Goal: Task Accomplishment & Management: Use online tool/utility

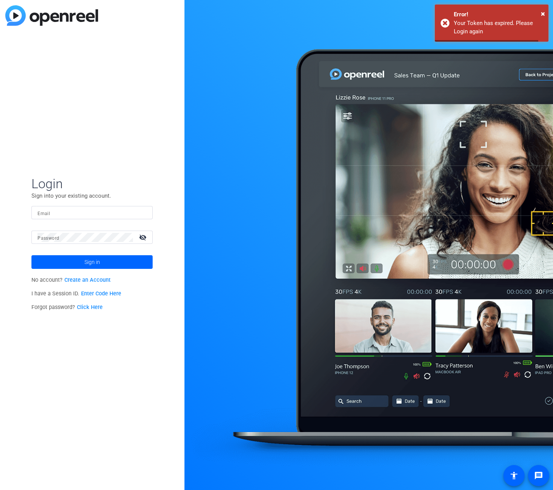
type input "rob.harpin@gartner.com"
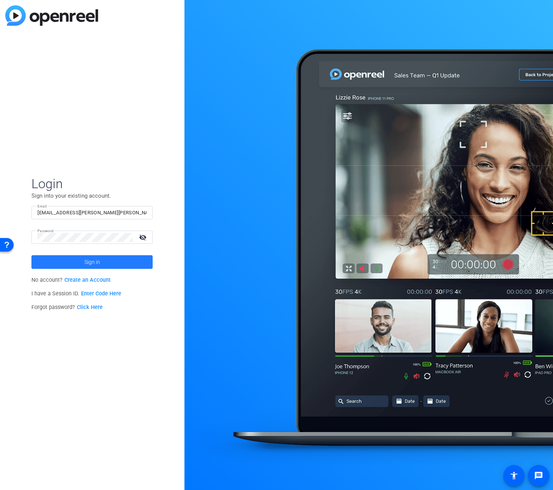
drag, startPoint x: 104, startPoint y: 264, endPoint x: 188, endPoint y: 225, distance: 92.5
click at [104, 264] on span at bounding box center [91, 262] width 121 height 18
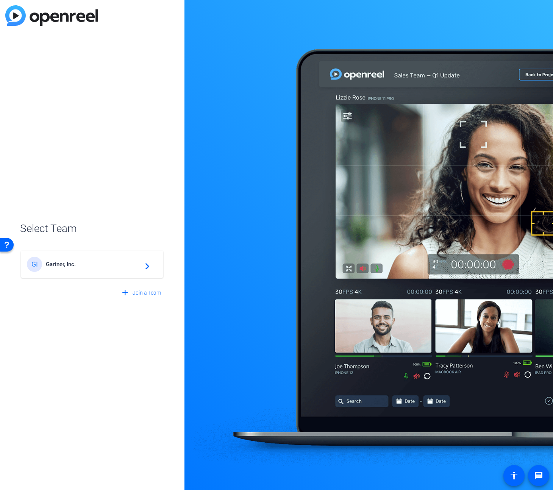
click at [96, 265] on span "Gartner, Inc." at bounding box center [93, 264] width 95 height 7
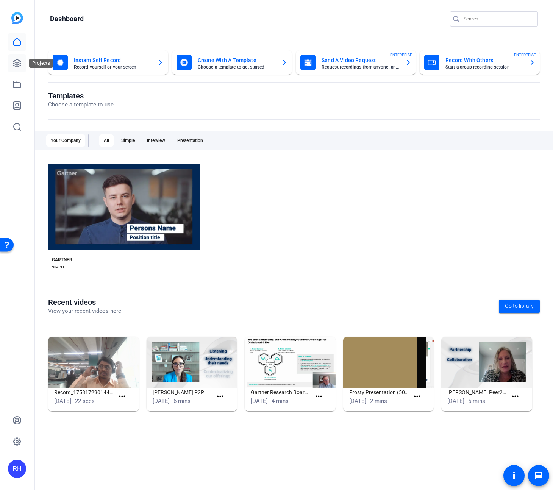
click at [19, 64] on icon at bounding box center [17, 63] width 8 height 8
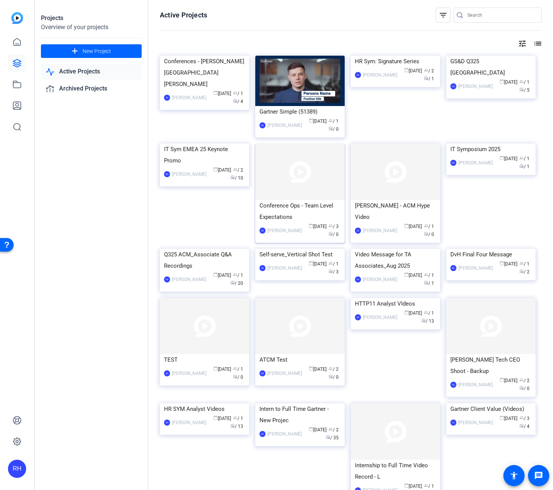
click at [288, 189] on img at bounding box center [299, 172] width 89 height 56
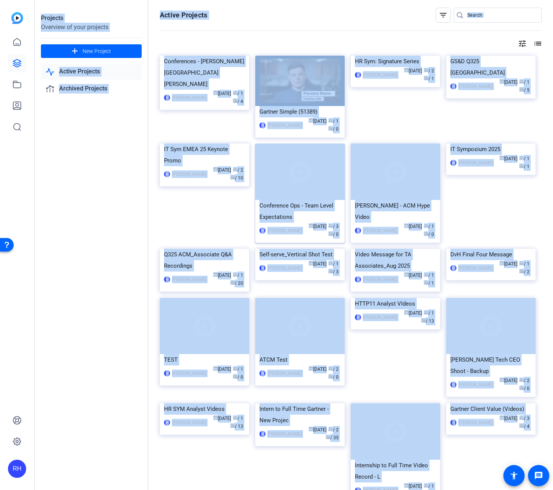
click at [288, 189] on div "Projects Overview of your projects add New Project Active Projects Archived Pro…" at bounding box center [294, 245] width 518 height 490
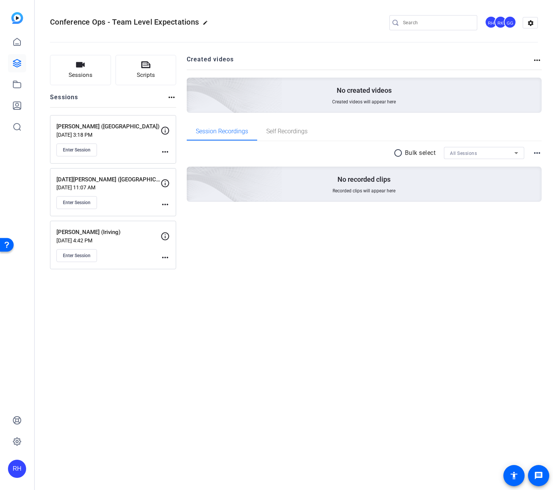
click at [136, 393] on div "Conference Ops - Team Level Expectations edit RH RK GG settings Sessions Script…" at bounding box center [294, 245] width 518 height 490
click at [139, 386] on div "Conference Ops - Team Level Expectations edit RH RK GG settings Sessions Script…" at bounding box center [294, 245] width 518 height 490
click at [85, 259] on button "Enter Session" at bounding box center [76, 255] width 41 height 13
click at [149, 74] on span "Scripts" at bounding box center [146, 75] width 18 height 9
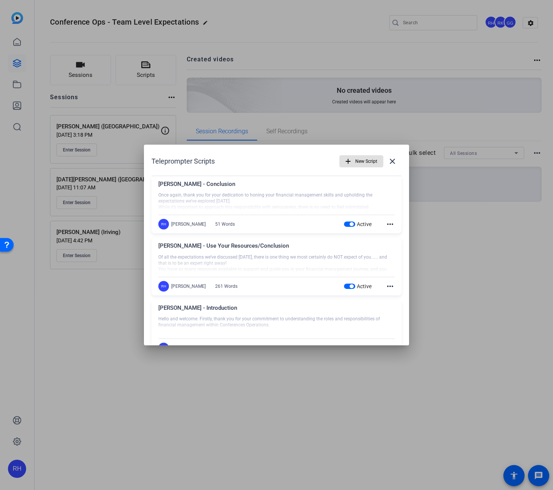
click at [391, 162] on mat-icon "close" at bounding box center [392, 161] width 9 height 9
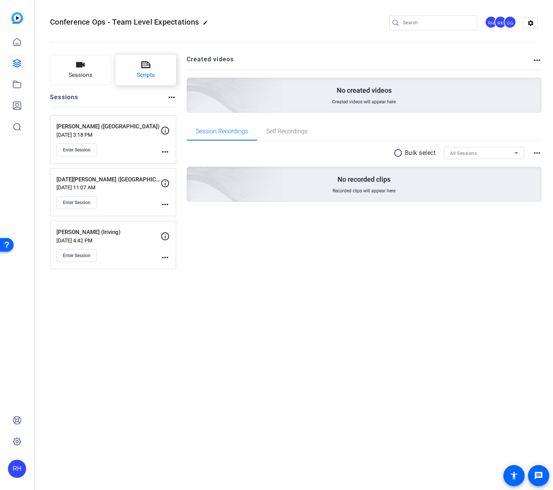
click at [137, 62] on button "Scripts" at bounding box center [146, 70] width 61 height 30
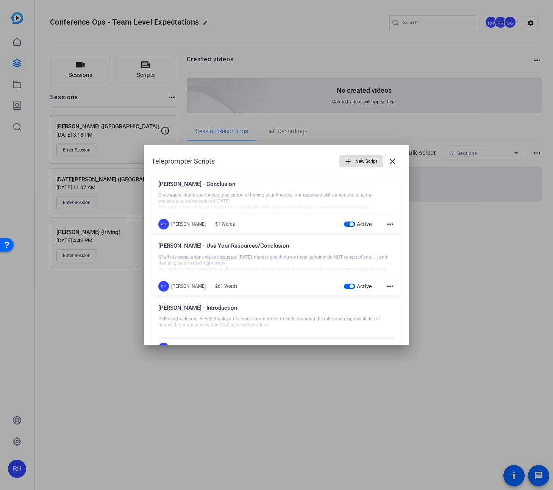
click at [365, 159] on span "New Script" at bounding box center [366, 161] width 22 height 14
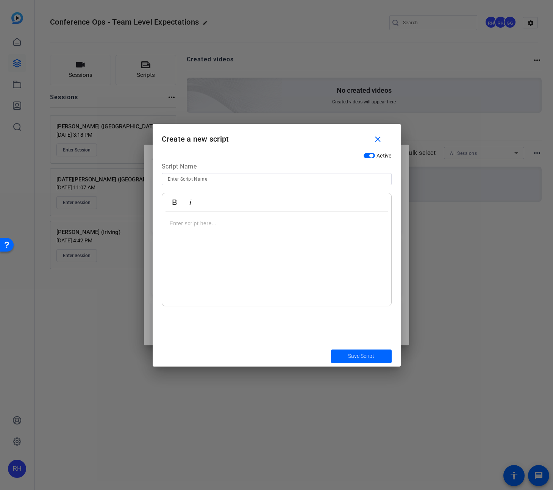
click at [200, 229] on div at bounding box center [276, 259] width 229 height 95
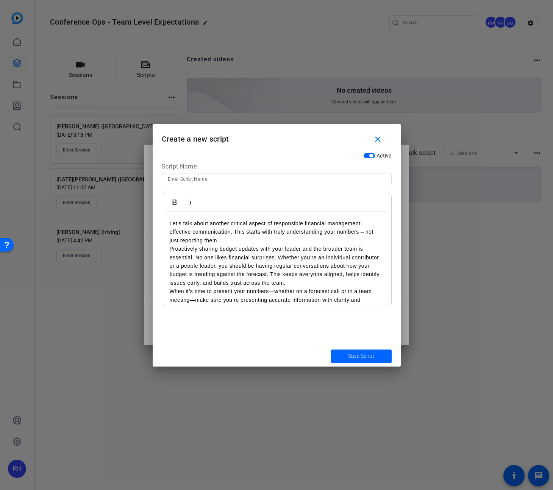
scroll to position [167, 0]
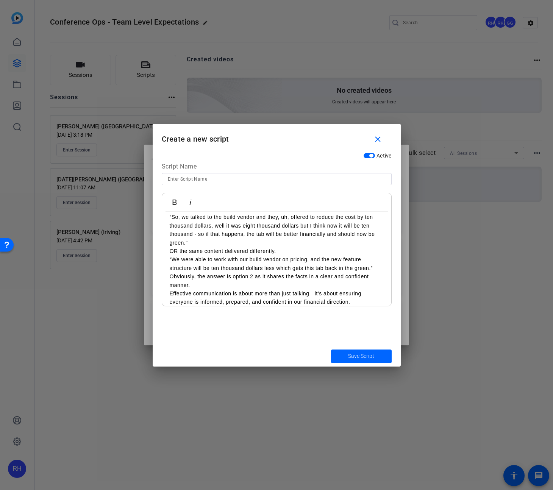
click at [197, 180] on input at bounding box center [277, 179] width 218 height 9
click at [206, 174] on div "Jason" at bounding box center [277, 179] width 218 height 12
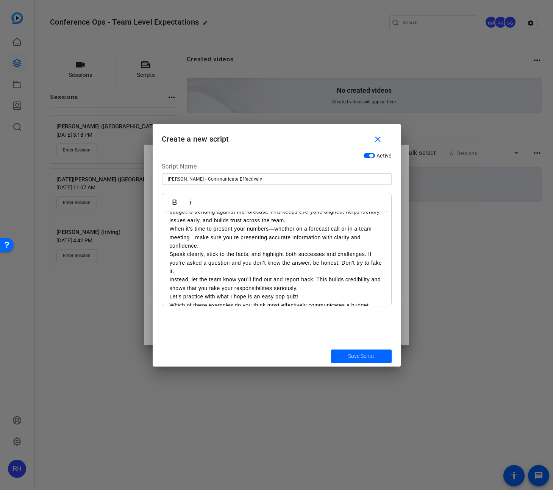
scroll to position [0, 0]
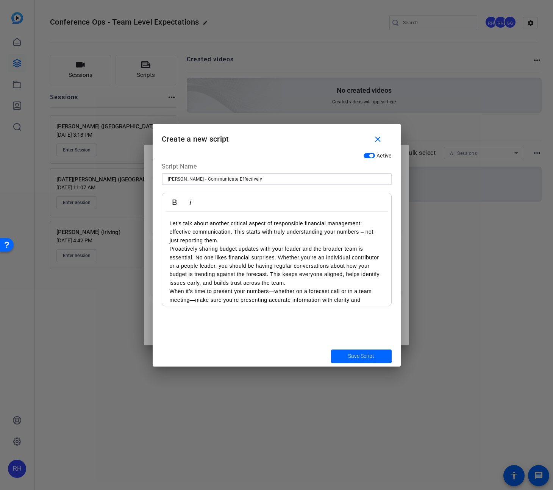
type input "Jason - Communicate Effectively"
click at [234, 245] on p "Proactively sharing budget updates with your leader and the broader team is ess…" at bounding box center [277, 266] width 214 height 42
click at [235, 242] on p "Let’s talk about another critical aspect of responsible financial management: e…" at bounding box center [277, 231] width 214 height 25
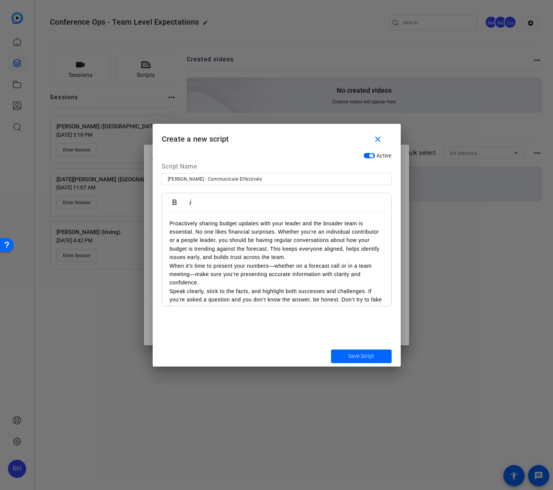
scroll to position [33, 0]
click at [195, 232] on p "Proactively sharing budget updates with your leader and the broader team is ess…" at bounding box center [277, 241] width 214 height 42
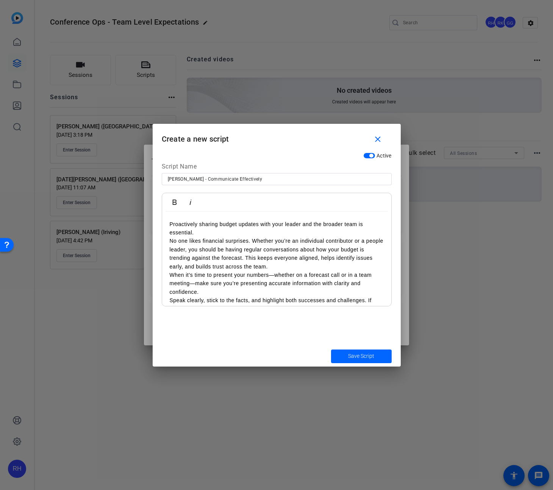
click at [251, 241] on p "No one likes financial surprises. Whether you’re an individual contributor or a…" at bounding box center [277, 254] width 214 height 34
click at [170, 240] on p "No one likes financial surprises. Whether you’re an individual contributor or a…" at bounding box center [277, 254] width 214 height 34
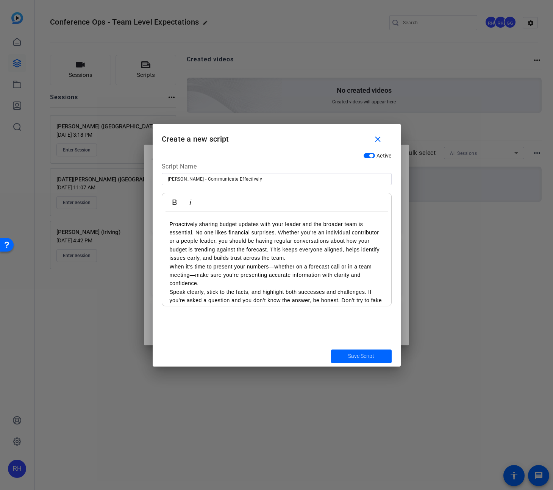
click at [279, 232] on p "Proactively sharing budget updates with your leader and the broader team is ess…" at bounding box center [277, 241] width 214 height 42
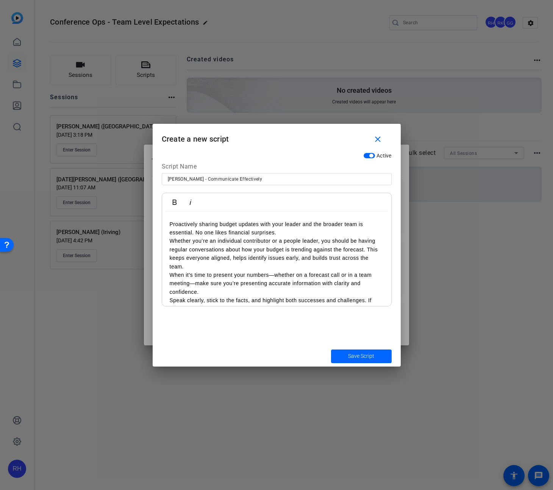
click at [367, 249] on p "Whether you’re an individual contributor or a people leader, you should be havi…" at bounding box center [277, 254] width 214 height 34
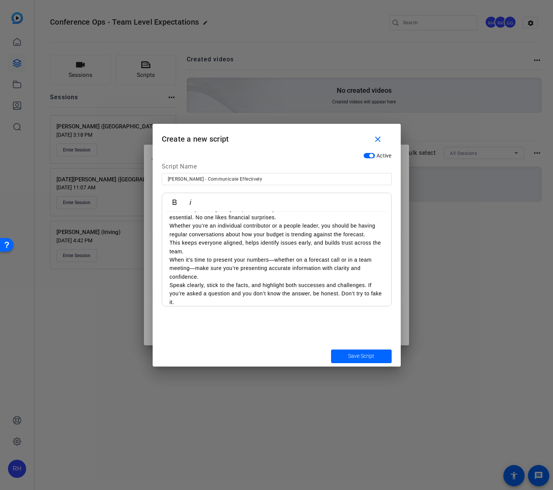
scroll to position [55, 0]
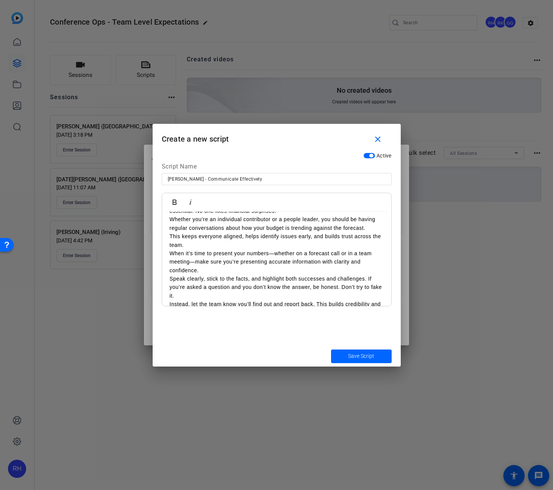
click at [202, 273] on p "When it’s time to present your numbers—whether on a forecast call or in a team …" at bounding box center [277, 261] width 214 height 25
drag, startPoint x: 369, startPoint y: 277, endPoint x: 371, endPoint y: 284, distance: 6.7
click at [369, 277] on p "Speak clearly, stick to the facts, and highlight both successes and challenges.…" at bounding box center [277, 287] width 214 height 25
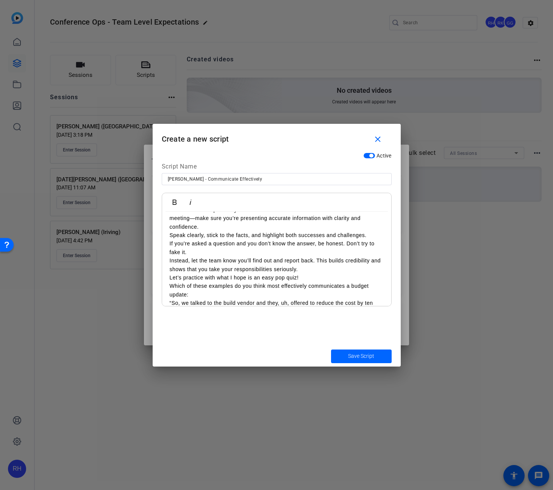
scroll to position [101, 0]
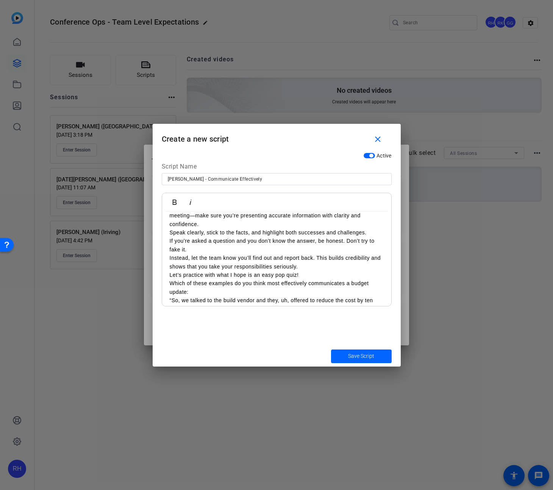
click at [195, 249] on p "If you’re asked a question and you don’t know the answer, be honest. Don’t try …" at bounding box center [277, 245] width 214 height 17
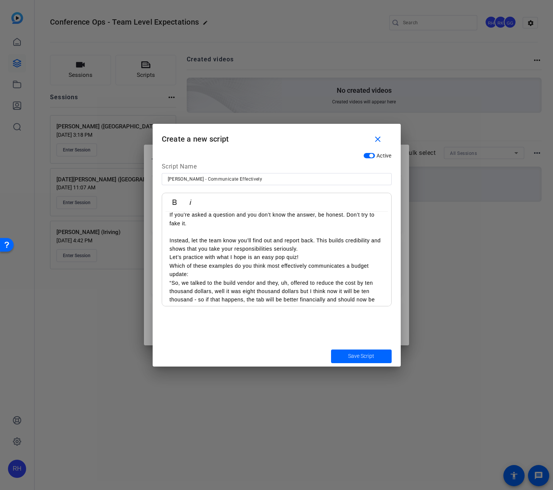
scroll to position [130, 0]
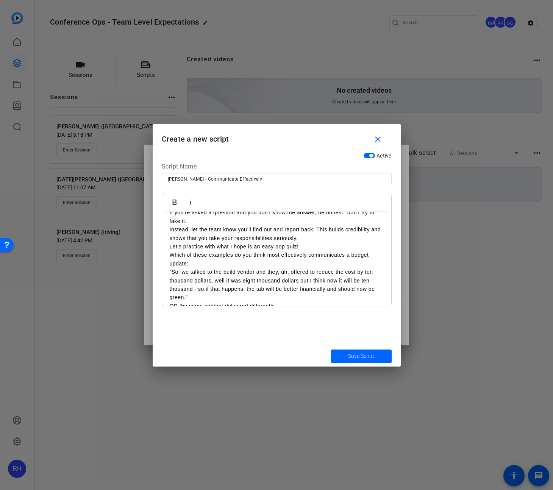
click at [317, 228] on p "Instead, let the team know you’ll find out and report back. This builds credibi…" at bounding box center [277, 233] width 214 height 17
click at [170, 246] on p "Let’s practice with what I hope is an easy pop quiz!" at bounding box center [277, 246] width 214 height 8
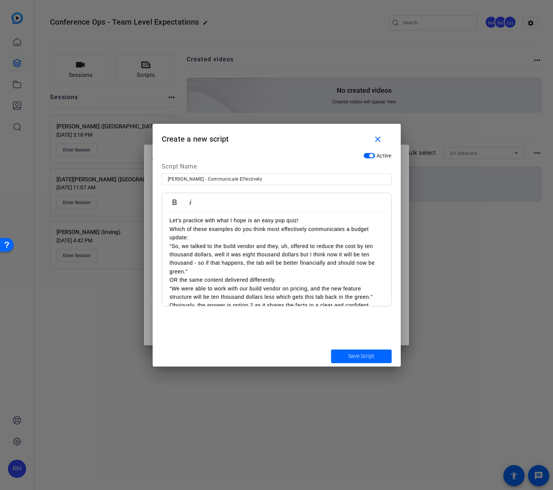
scroll to position [168, 0]
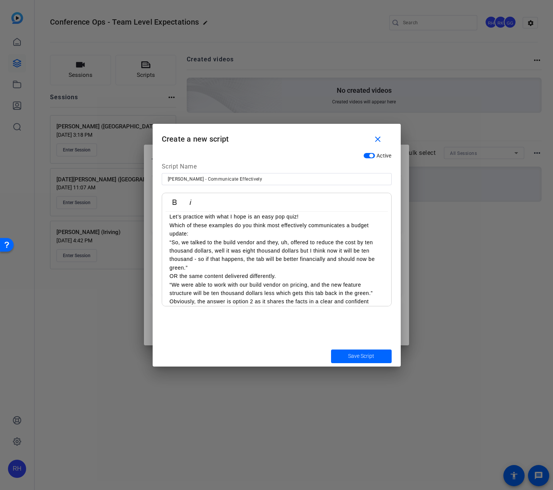
click at [168, 242] on div "Let’s talk about another critical aspect of responsible financial management: e…" at bounding box center [276, 191] width 229 height 295
click at [170, 276] on p "OR the same content delivered differently." at bounding box center [277, 276] width 214 height 8
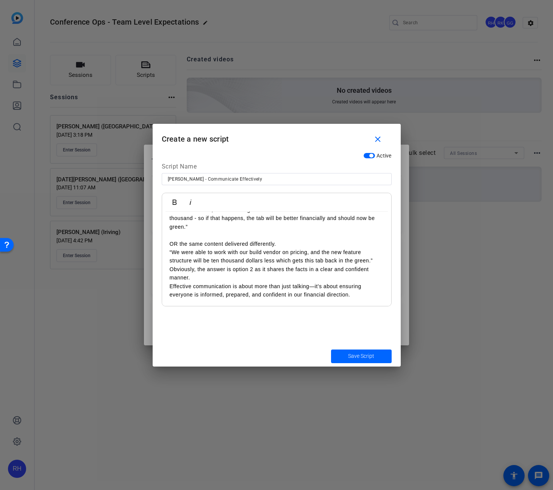
click at [195, 279] on p "Obviously, the answer is option 2 as it shares the facts in a clear and confide…" at bounding box center [277, 273] width 214 height 17
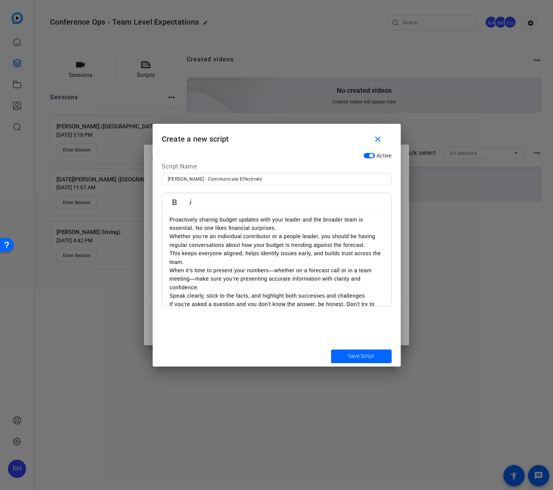
scroll to position [0, 0]
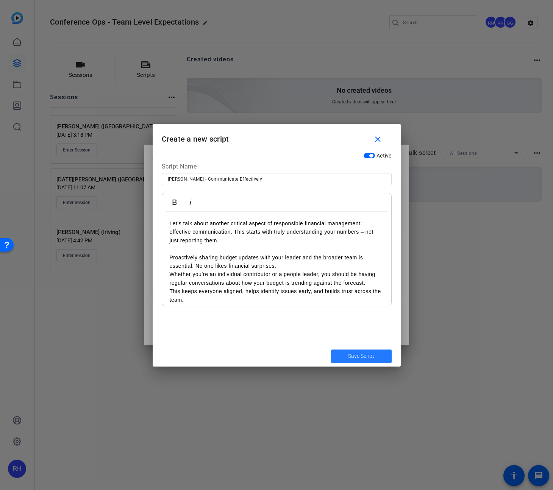
click at [358, 354] on span "Save Script" at bounding box center [361, 356] width 26 height 8
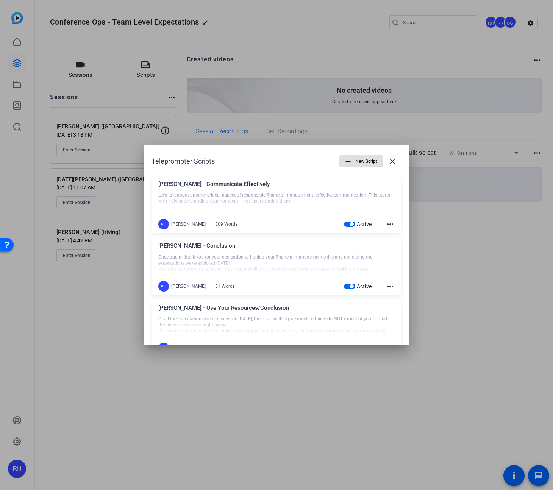
click at [389, 226] on mat-icon "more_horiz" at bounding box center [390, 224] width 9 height 9
click at [403, 235] on span "Edit" at bounding box center [407, 235] width 30 height 9
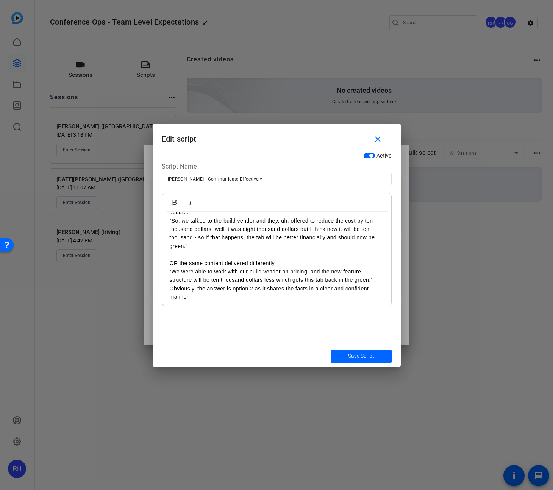
scroll to position [217, 0]
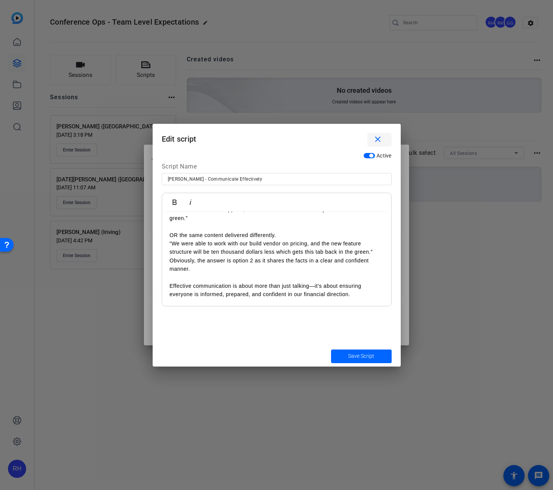
click at [378, 136] on mat-icon "close" at bounding box center [377, 139] width 9 height 9
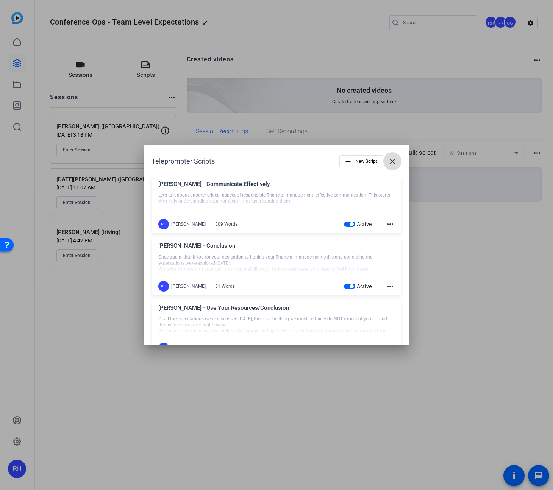
click at [392, 159] on mat-icon "close" at bounding box center [392, 161] width 9 height 9
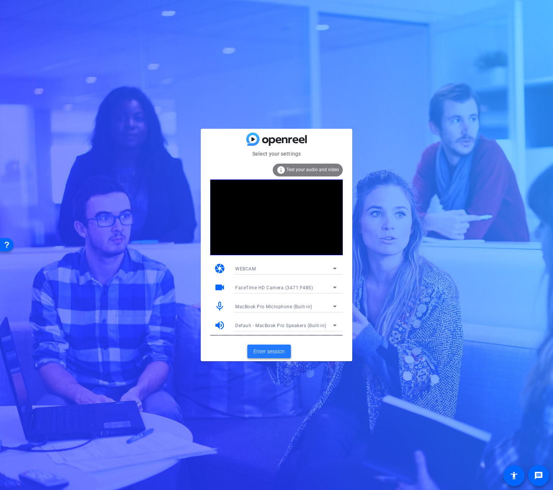
click at [272, 353] on span "Enter session" at bounding box center [268, 352] width 31 height 8
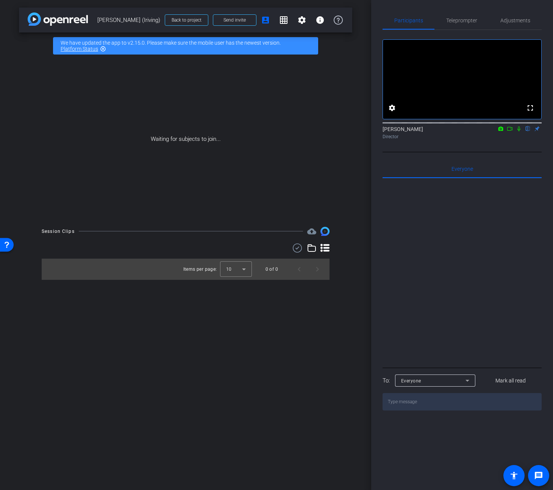
click at [509, 131] on icon at bounding box center [510, 128] width 6 height 5
click at [527, 131] on icon at bounding box center [528, 128] width 6 height 5
click at [240, 19] on span "Send invite" at bounding box center [234, 20] width 22 height 6
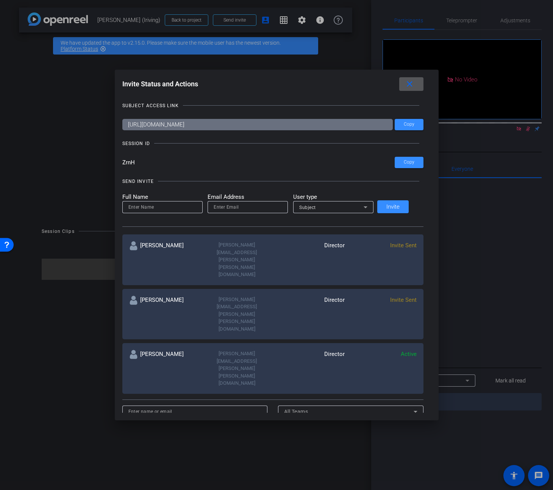
click at [158, 206] on input at bounding box center [162, 207] width 68 height 9
type input "Jackie Castner"
type input "Jackie.castner@"
drag, startPoint x: 184, startPoint y: 208, endPoint x: 114, endPoint y: 205, distance: 70.1
click at [114, 205] on div "Invite Status and Actions close SUBJECT ACCESS LINK https://capture.openreel.co…" at bounding box center [276, 245] width 553 height 490
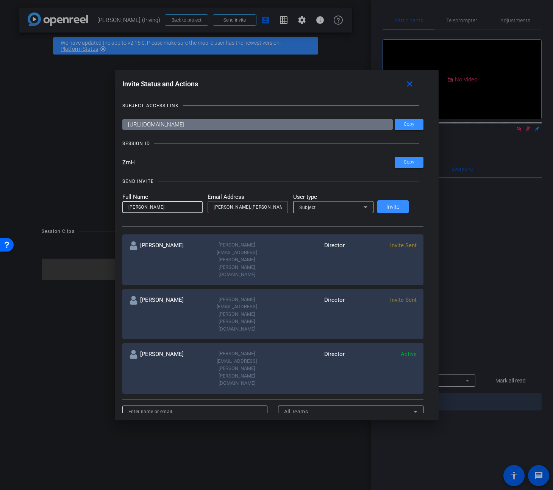
type input "Elizabeth Bridges"
drag, startPoint x: 243, startPoint y: 205, endPoint x: 136, endPoint y: 201, distance: 106.9
click at [135, 201] on form "Full Name Elizabeth Bridges Email Address Jackie.castner@ User type Subject" at bounding box center [247, 203] width 251 height 21
type input "elizabeth.bridges@gartner.com"
click at [314, 206] on span "Subject" at bounding box center [307, 207] width 17 height 5
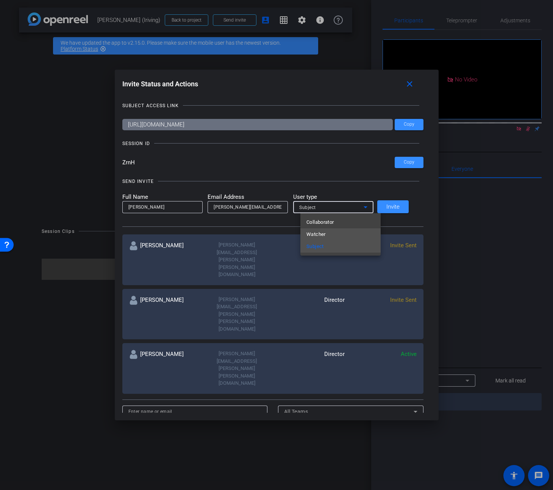
click at [321, 233] on span "Watcher" at bounding box center [315, 234] width 19 height 9
click at [400, 206] on span "Invite" at bounding box center [392, 207] width 13 height 6
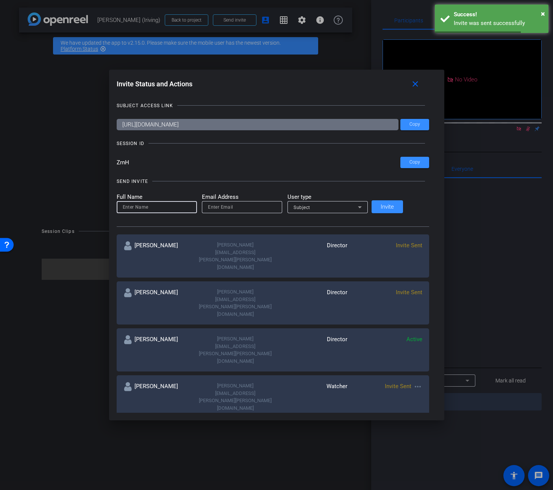
click at [180, 203] on input at bounding box center [157, 207] width 68 height 9
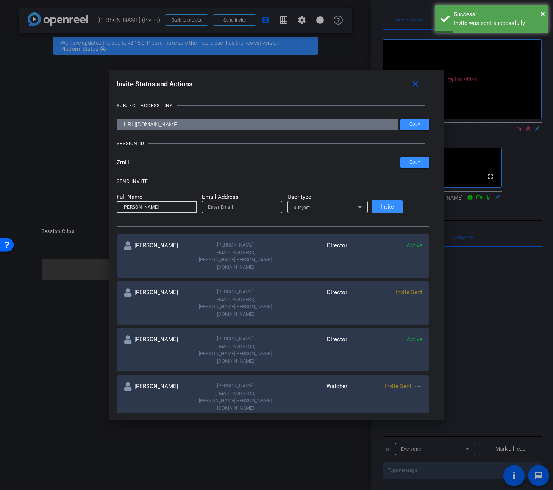
type input "Mary Robinson"
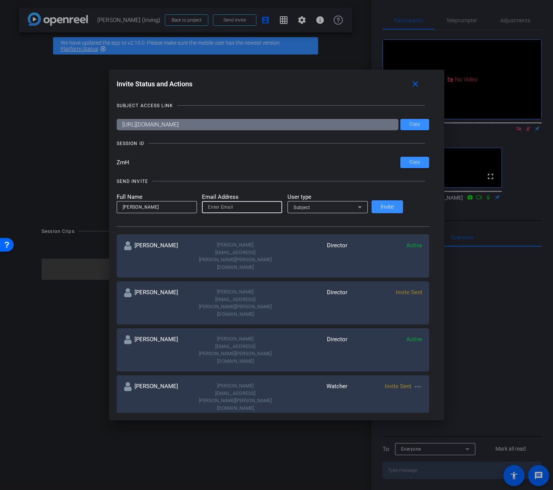
click at [250, 208] on input "email" at bounding box center [242, 207] width 68 height 9
type input "mary.robinson@nteractive.com"
click at [333, 209] on div "Subject" at bounding box center [326, 207] width 64 height 9
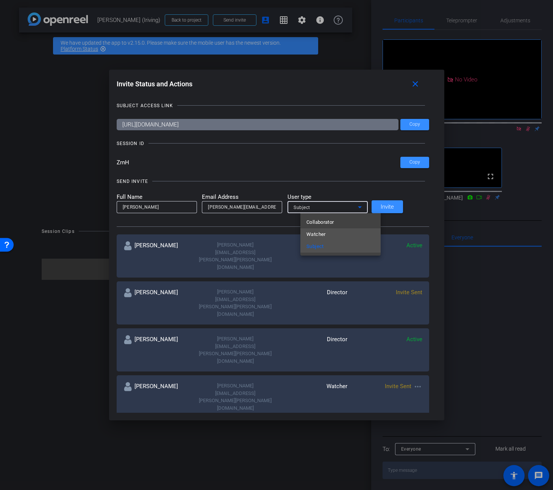
click at [331, 232] on mat-option "Watcher" at bounding box center [340, 234] width 80 height 12
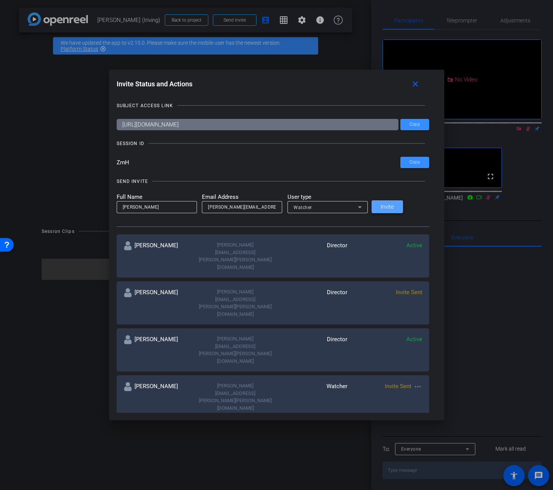
click at [394, 208] on span "Invite" at bounding box center [387, 207] width 13 height 6
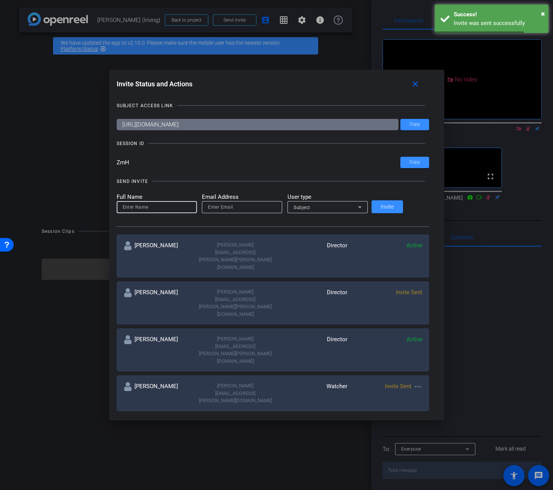
click at [165, 207] on input at bounding box center [157, 207] width 68 height 9
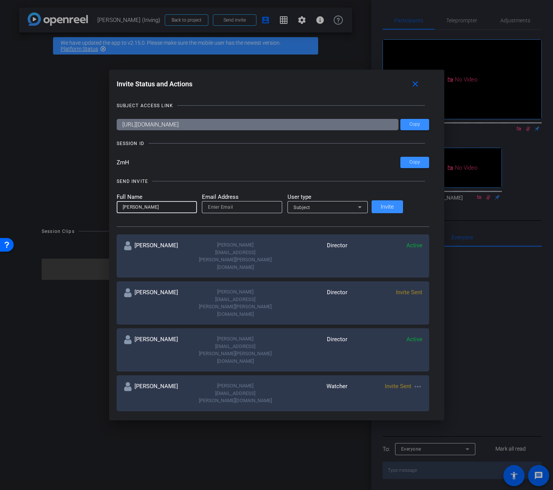
drag, startPoint x: 139, startPoint y: 206, endPoint x: 139, endPoint y: 212, distance: 6.1
click at [139, 206] on input "mckenzie David" at bounding box center [157, 207] width 68 height 9
type input "Mckenzie David"
click at [248, 206] on input "email" at bounding box center [242, 207] width 68 height 9
type input "mckenzie.david@gartner.com"
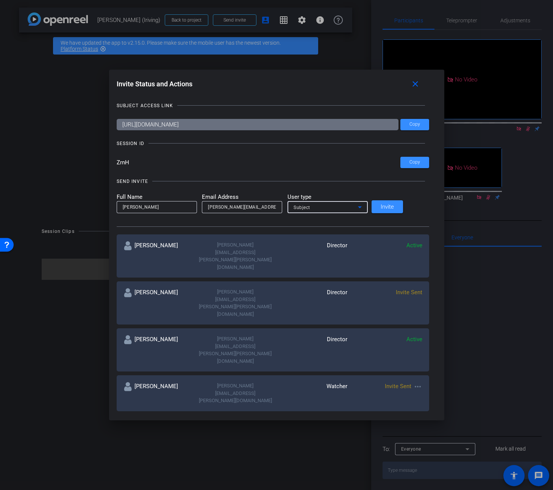
click at [329, 209] on div "Subject" at bounding box center [326, 207] width 64 height 9
click at [322, 233] on span "Watcher" at bounding box center [315, 234] width 19 height 9
click at [403, 205] on span at bounding box center [387, 207] width 31 height 18
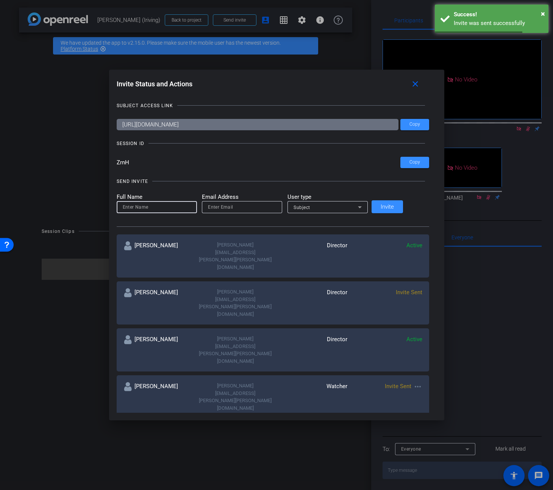
click at [171, 209] on input at bounding box center [157, 207] width 68 height 9
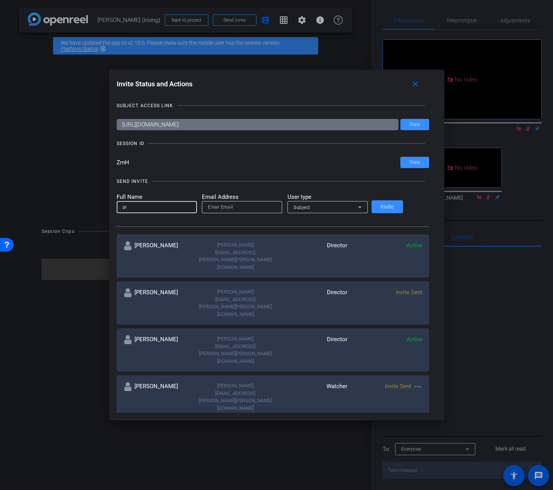
type input "p"
type input "Pip Vincent"
type input "pip@nteractive.com"
click at [347, 206] on div "Subject" at bounding box center [326, 207] width 64 height 9
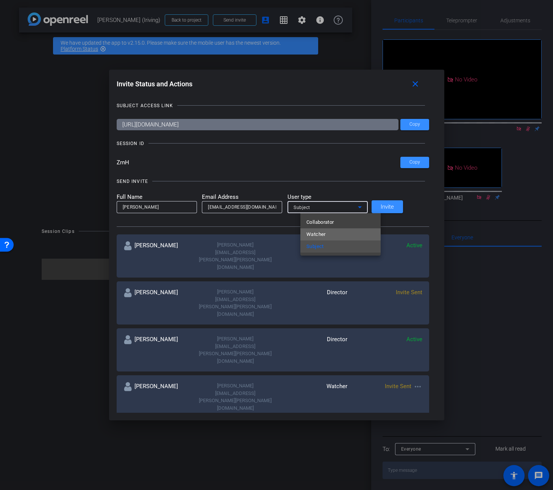
click at [325, 232] on span "Watcher" at bounding box center [315, 234] width 19 height 9
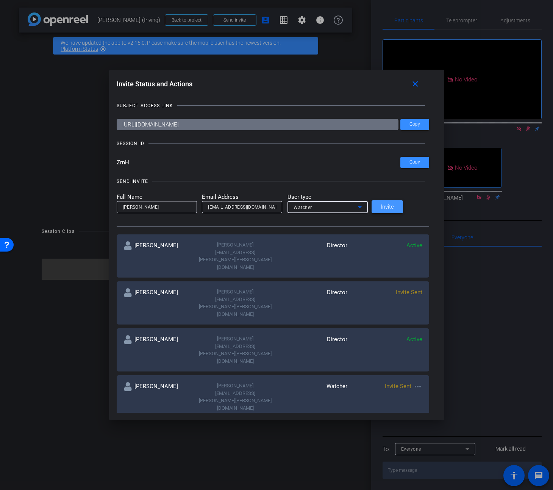
click at [394, 206] on span "Invite" at bounding box center [387, 207] width 13 height 6
click at [411, 83] on mat-icon "close" at bounding box center [415, 84] width 9 height 9
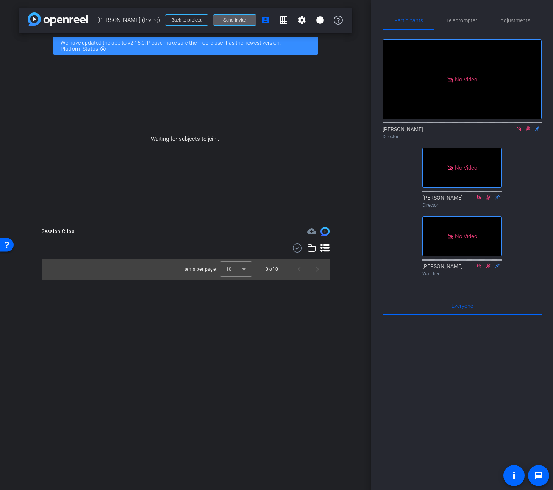
click at [480, 269] on icon at bounding box center [479, 265] width 6 height 5
click at [233, 23] on span "Send invite" at bounding box center [234, 20] width 22 height 6
click at [232, 18] on span "Send invite" at bounding box center [234, 20] width 22 height 6
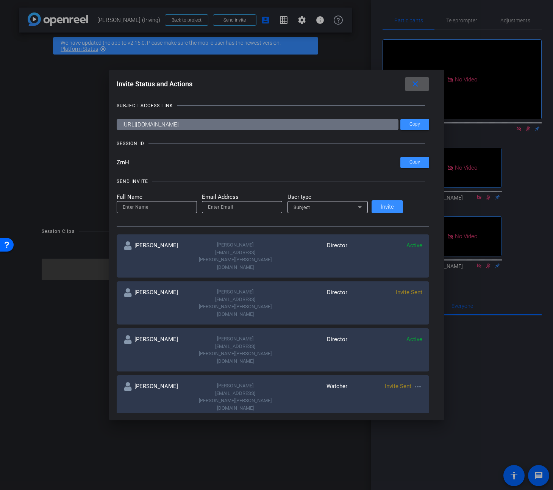
click at [411, 86] on mat-icon "close" at bounding box center [415, 84] width 9 height 9
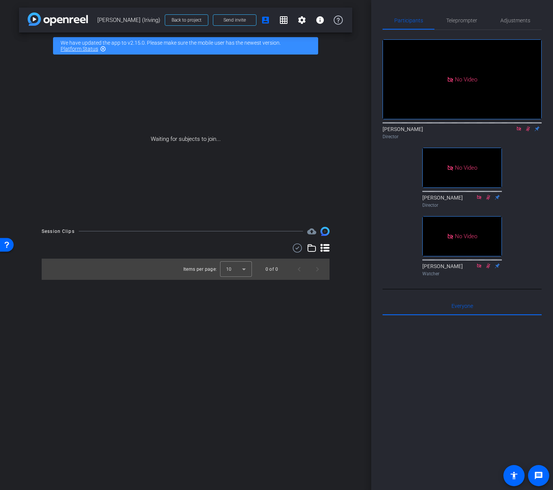
click at [518, 131] on icon at bounding box center [519, 128] width 6 height 5
click at [482, 269] on icon at bounding box center [479, 265] width 6 height 5
click at [478, 269] on icon at bounding box center [479, 265] width 6 height 5
click at [479, 268] on icon at bounding box center [479, 266] width 4 height 4
drag, startPoint x: 518, startPoint y: 139, endPoint x: 520, endPoint y: 147, distance: 8.5
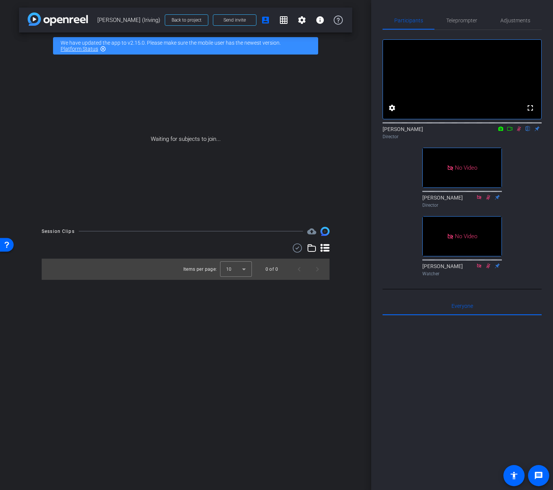
click at [518, 131] on icon at bounding box center [519, 128] width 6 height 5
click at [508, 131] on icon at bounding box center [510, 128] width 6 height 5
click at [530, 131] on icon at bounding box center [528, 128] width 6 height 5
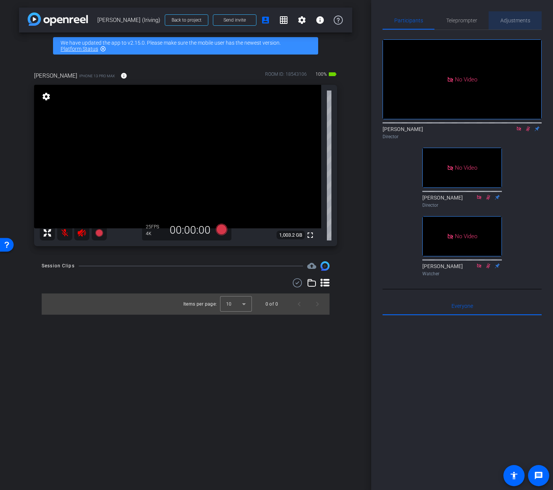
click at [512, 20] on span "Adjustments" at bounding box center [515, 20] width 30 height 5
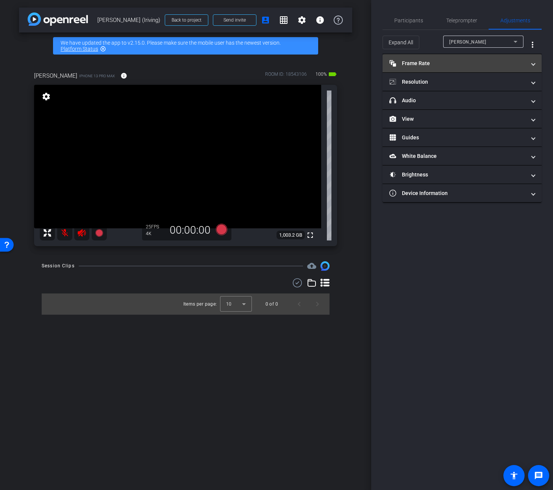
click at [456, 59] on mat-panel-title "Frame Rate Frame Rate" at bounding box center [457, 63] width 136 height 8
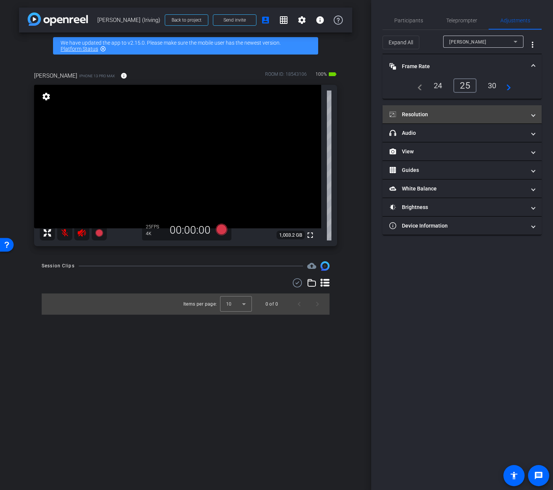
click at [487, 112] on mat-panel-title "Resolution" at bounding box center [457, 115] width 136 height 8
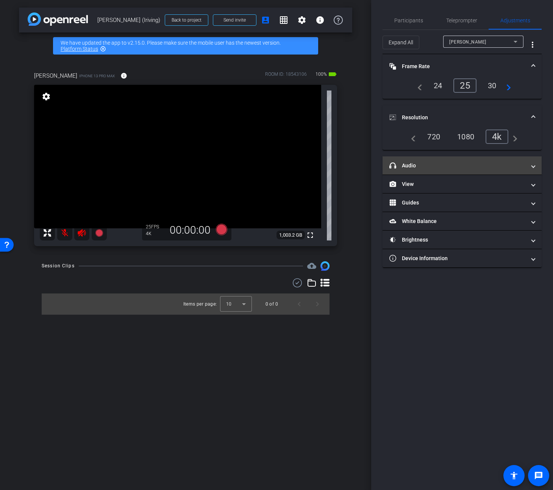
click at [454, 163] on mat-panel-title "headphone icon Audio" at bounding box center [457, 166] width 136 height 8
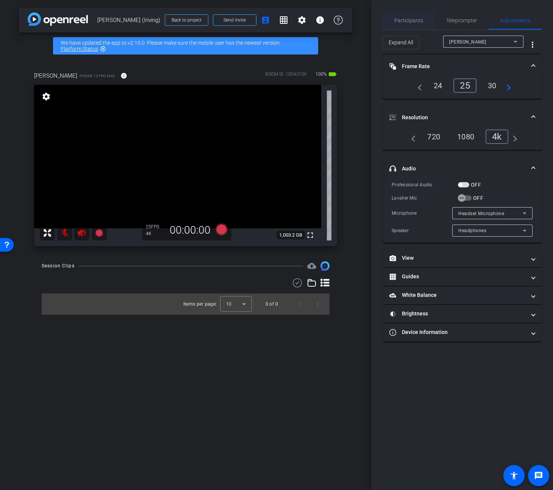
click at [409, 19] on span "Participants" at bounding box center [408, 20] width 29 height 5
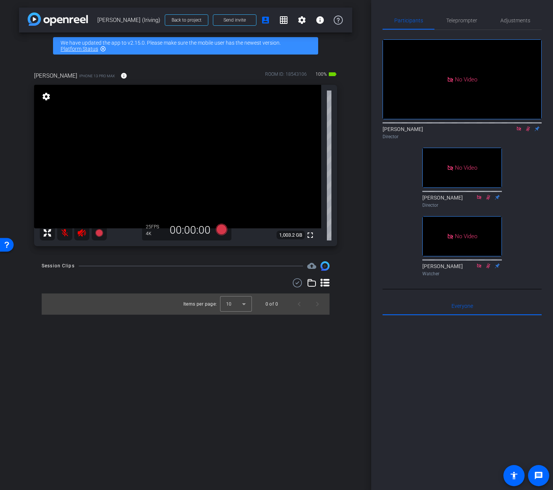
click at [520, 126] on icon at bounding box center [519, 128] width 4 height 4
click at [220, 230] on icon at bounding box center [221, 229] width 11 height 11
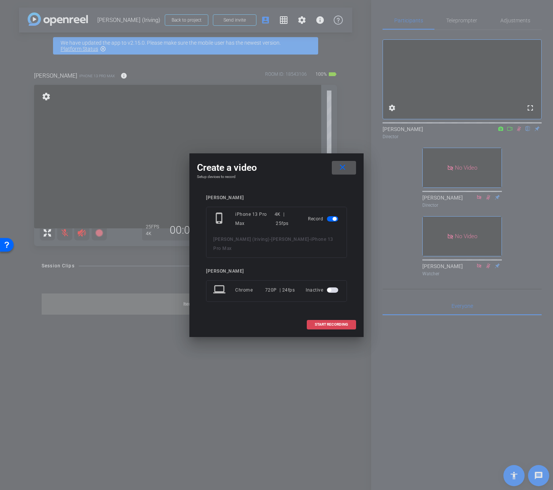
click at [324, 323] on span "START RECORDING" at bounding box center [331, 325] width 33 height 4
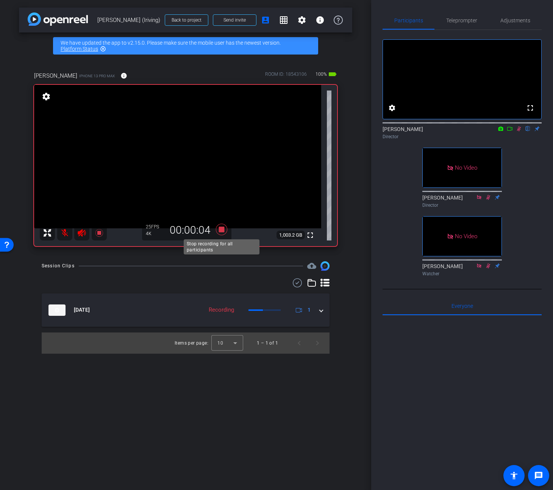
click at [222, 229] on icon at bounding box center [221, 229] width 11 height 11
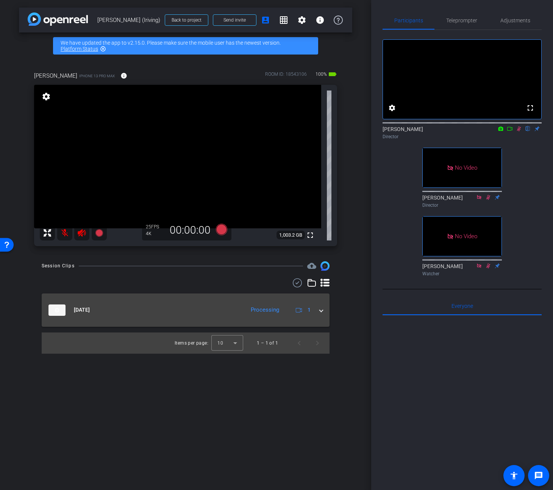
click at [320, 308] on span at bounding box center [321, 310] width 3 height 8
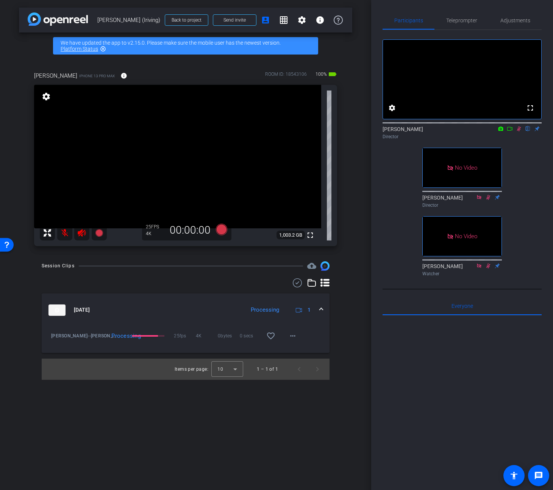
click at [361, 297] on div "arrow_back Jason Cedrone (Iriving) Back to project Send invite account_box grid…" at bounding box center [185, 245] width 371 height 490
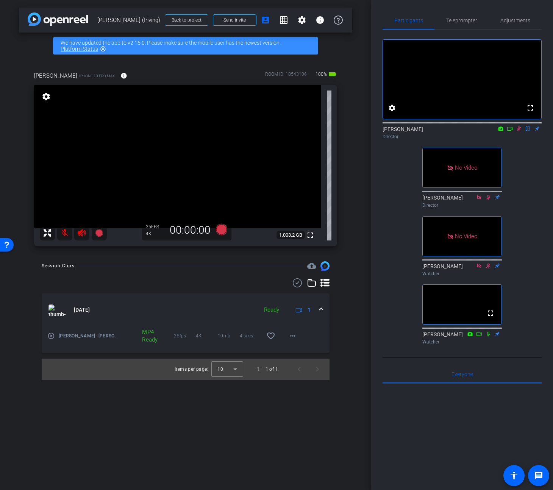
click at [489, 337] on icon at bounding box center [488, 334] width 3 height 5
click at [241, 21] on span "Send invite" at bounding box center [234, 20] width 22 height 6
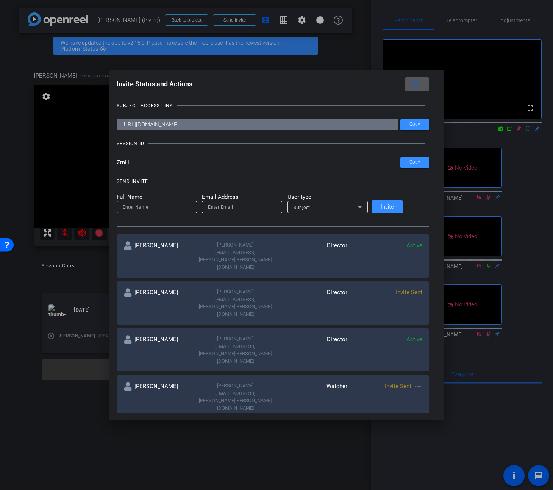
click at [409, 83] on span at bounding box center [417, 84] width 24 height 18
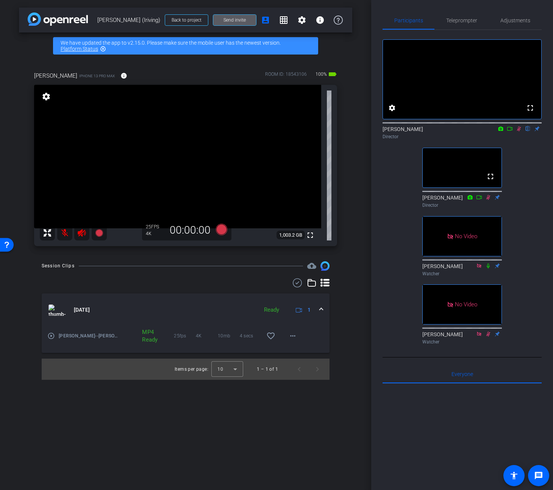
click at [517, 131] on icon at bounding box center [519, 128] width 6 height 5
click at [229, 20] on span "Send invite" at bounding box center [234, 20] width 22 height 6
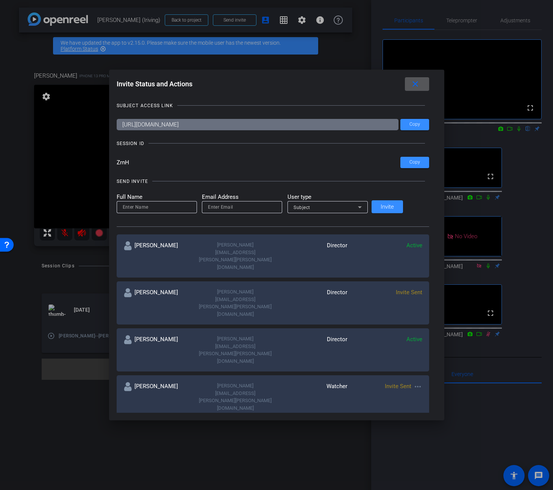
click at [163, 208] on input at bounding box center [157, 207] width 68 height 9
type input "jackie castner"
click at [233, 208] on input "email" at bounding box center [242, 207] width 68 height 9
type input "J"
type input "jackie.castern@garner.com"
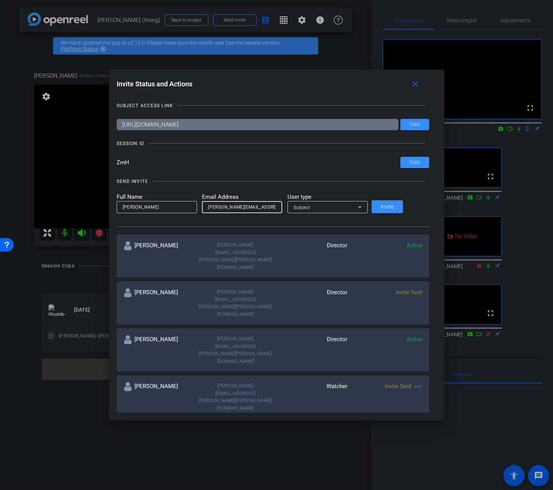
click at [329, 207] on div "Subject" at bounding box center [326, 207] width 64 height 9
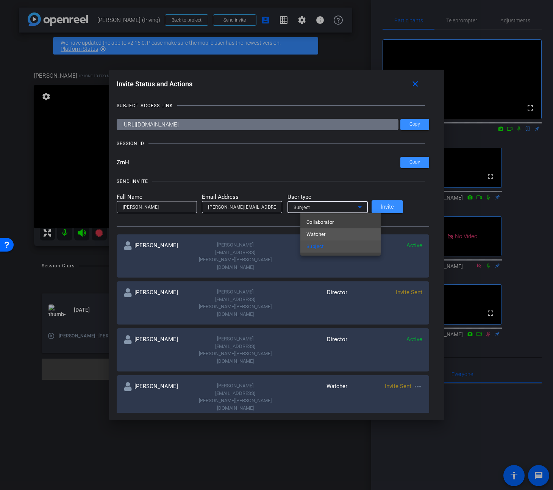
click at [326, 230] on mat-option "Watcher" at bounding box center [340, 234] width 80 height 12
click at [394, 208] on span "Invite" at bounding box center [387, 207] width 13 height 6
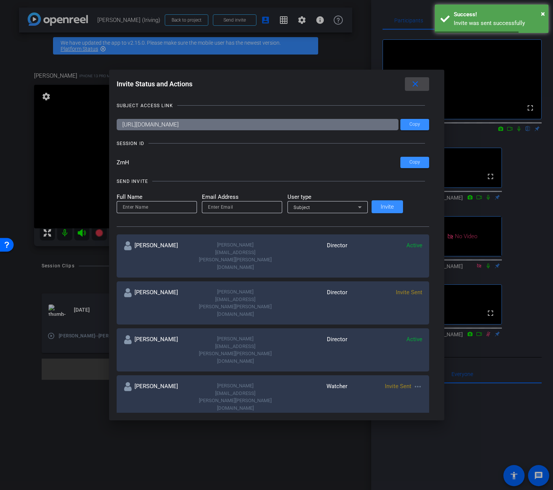
click at [411, 83] on mat-icon "close" at bounding box center [415, 84] width 9 height 9
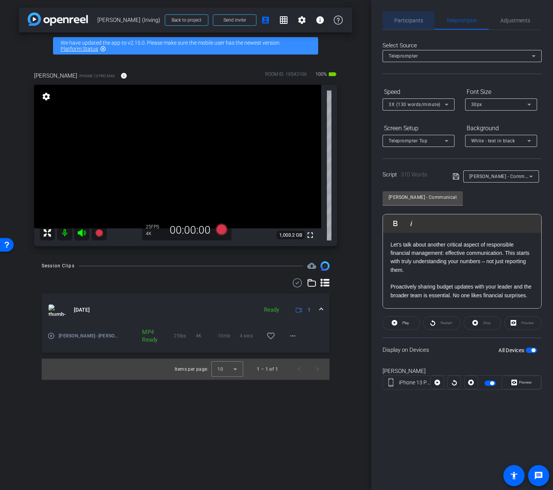
click at [416, 23] on span "Participants" at bounding box center [408, 20] width 29 height 5
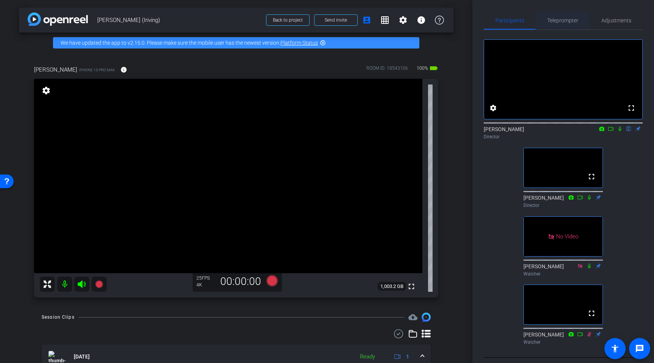
click at [553, 18] on span "Teleprompter" at bounding box center [563, 20] width 31 height 5
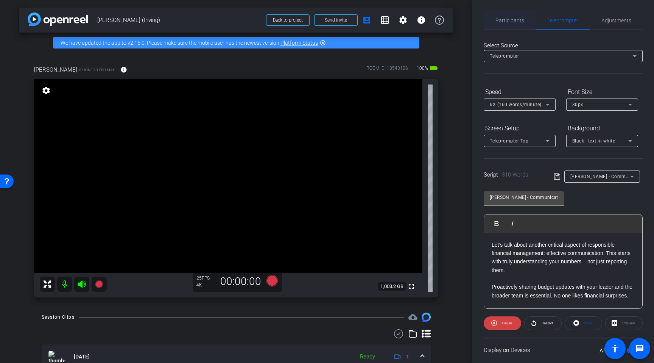
click at [512, 20] on span "Participants" at bounding box center [510, 20] width 29 height 5
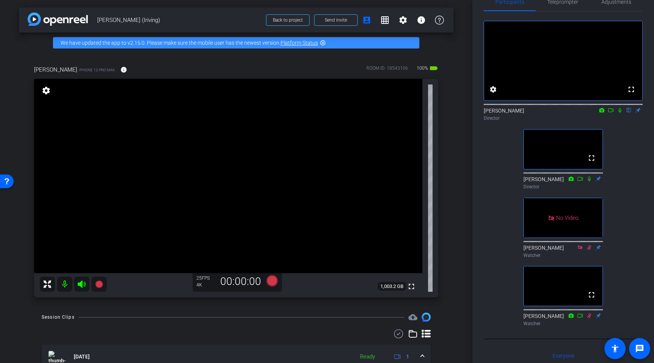
scroll to position [9, 0]
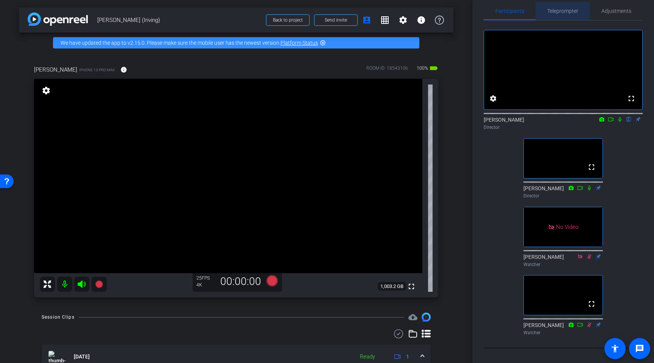
click at [553, 10] on span "Teleprompter" at bounding box center [563, 10] width 31 height 5
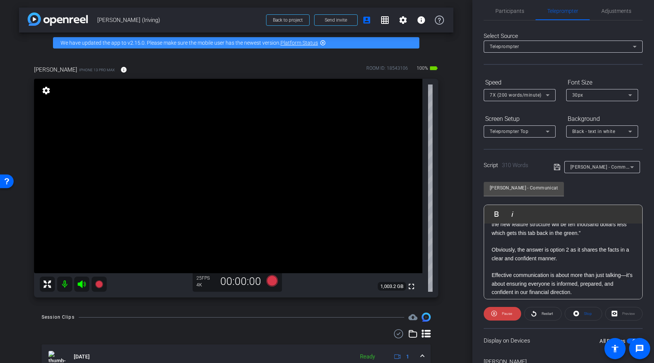
scroll to position [372, 0]
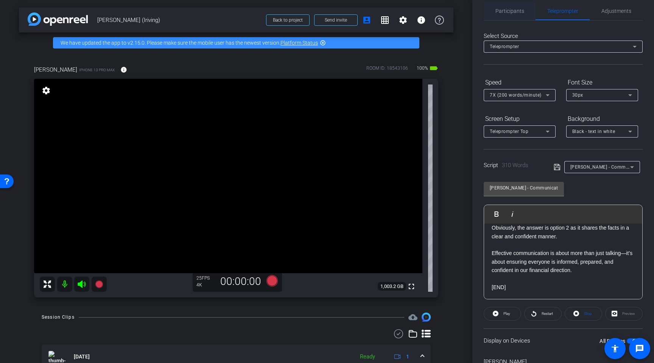
click at [515, 12] on span "Participants" at bounding box center [510, 10] width 29 height 5
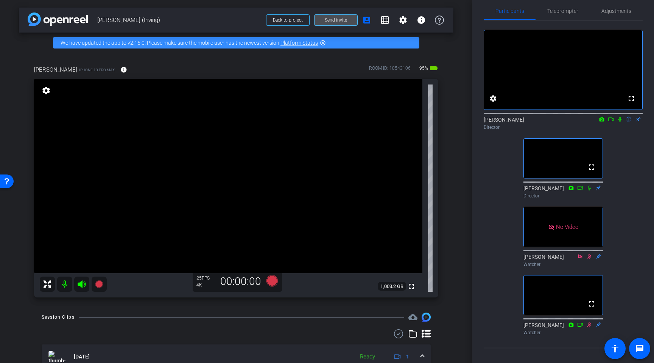
click at [329, 20] on span "Send invite" at bounding box center [336, 20] width 22 height 6
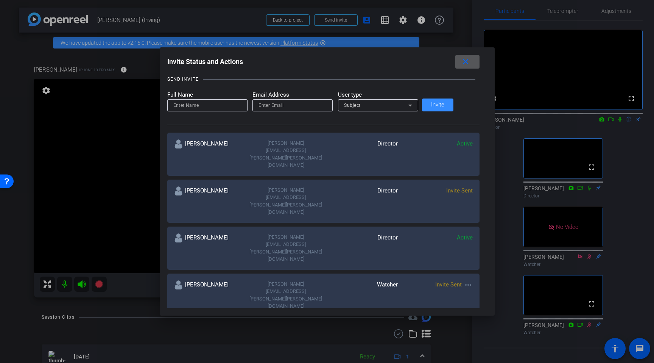
scroll to position [81, 0]
click at [288, 102] on input "email" at bounding box center [293, 103] width 68 height 9
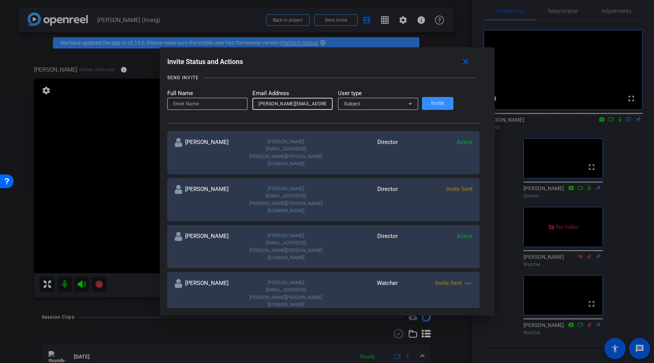
type input "jackie.castner@gartner.com"
click at [236, 105] on input at bounding box center [207, 103] width 68 height 9
type input "jackie"
click at [399, 103] on div "Subject" at bounding box center [376, 103] width 64 height 9
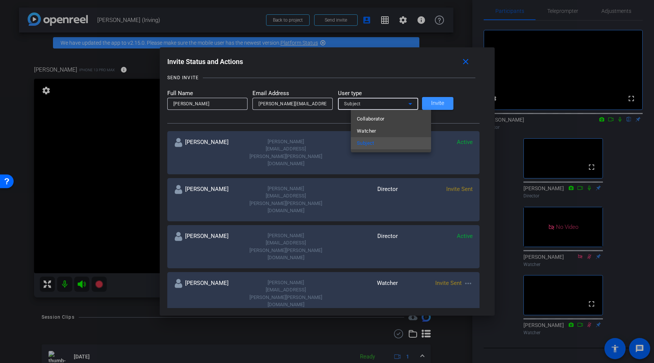
drag, startPoint x: 384, startPoint y: 130, endPoint x: 402, endPoint y: 125, distance: 18.4
click at [384, 130] on mat-option "Watcher" at bounding box center [391, 131] width 80 height 12
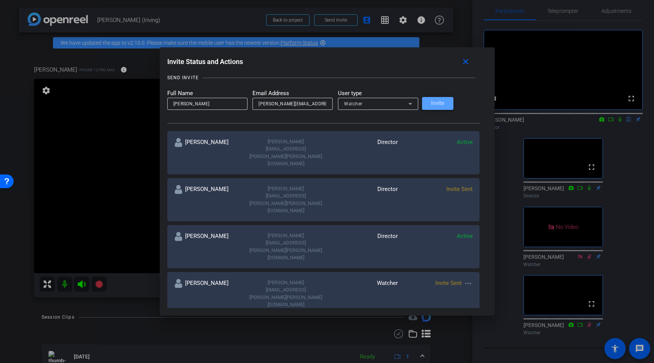
click at [445, 106] on span "Invite" at bounding box center [437, 103] width 13 height 6
click at [461, 61] on mat-icon "close" at bounding box center [465, 61] width 9 height 9
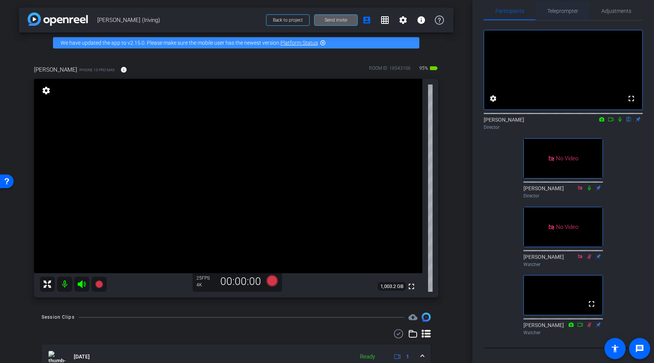
click at [553, 16] on span "Teleprompter" at bounding box center [563, 11] width 31 height 18
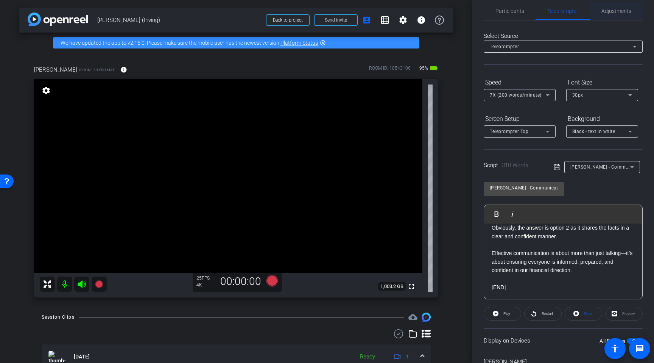
click at [553, 9] on span "Adjustments" at bounding box center [617, 10] width 30 height 5
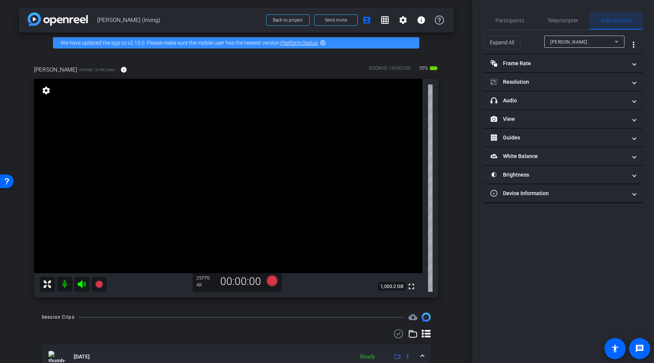
scroll to position [0, 0]
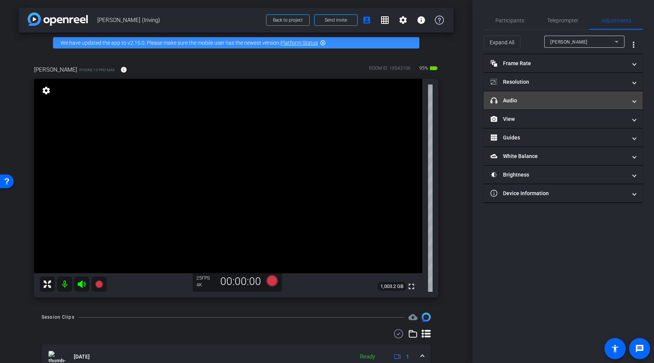
click at [533, 98] on mat-panel-title "headphone icon Audio" at bounding box center [559, 101] width 136 height 8
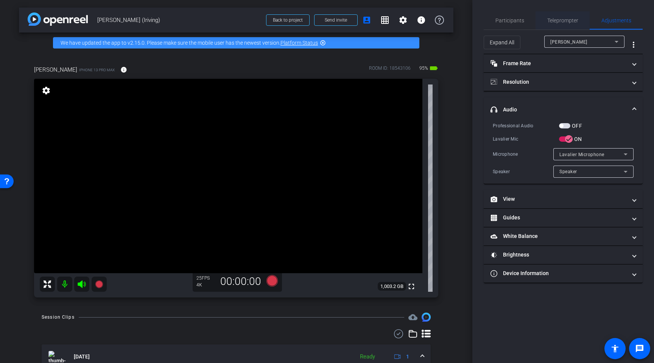
click at [553, 23] on span "Teleprompter" at bounding box center [563, 20] width 31 height 5
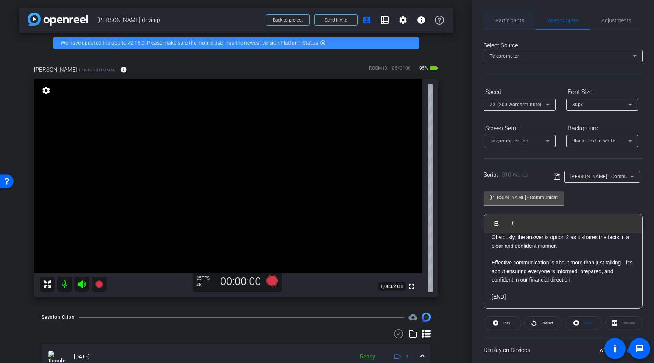
click at [516, 21] on span "Participants" at bounding box center [510, 20] width 29 height 5
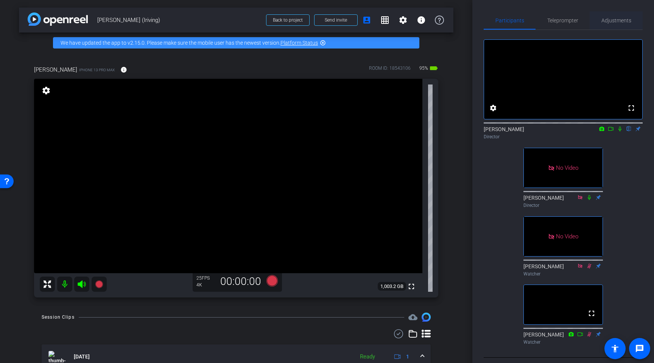
click at [553, 18] on span "Adjustments" at bounding box center [617, 20] width 30 height 5
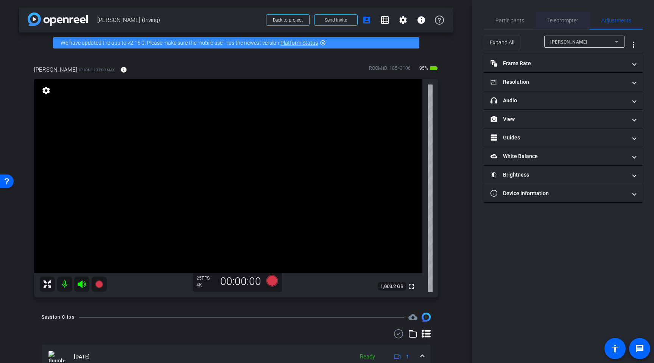
click at [553, 20] on span "Teleprompter" at bounding box center [563, 20] width 31 height 5
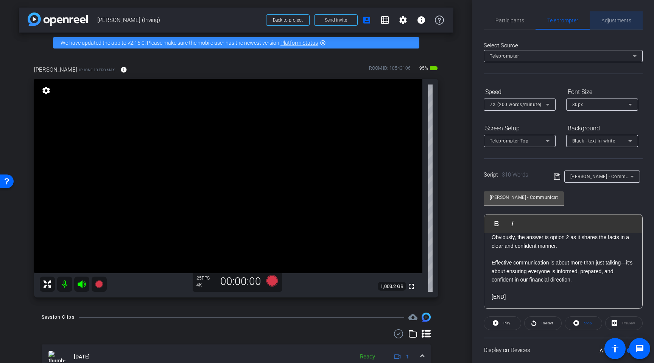
click at [553, 19] on span "Adjustments" at bounding box center [617, 20] width 30 height 5
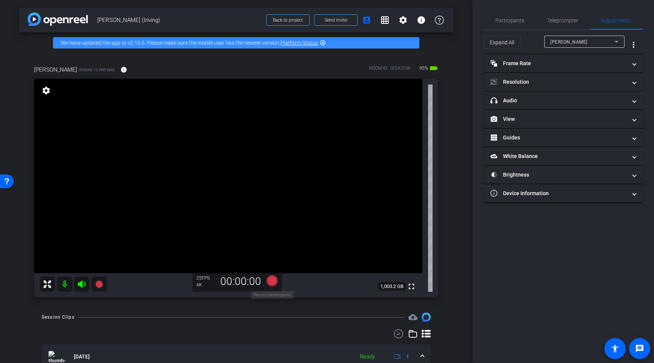
click at [272, 282] on icon at bounding box center [272, 280] width 11 height 11
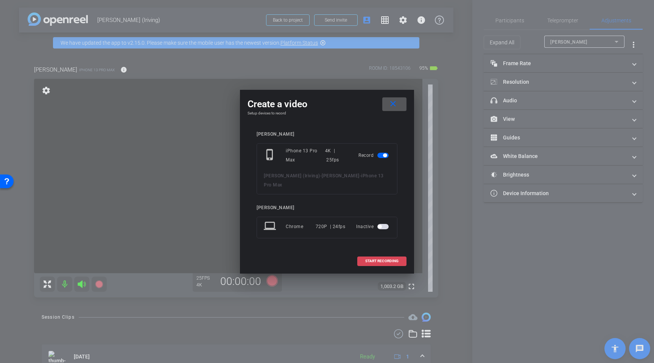
click at [372, 259] on span "START RECORDING" at bounding box center [381, 261] width 33 height 4
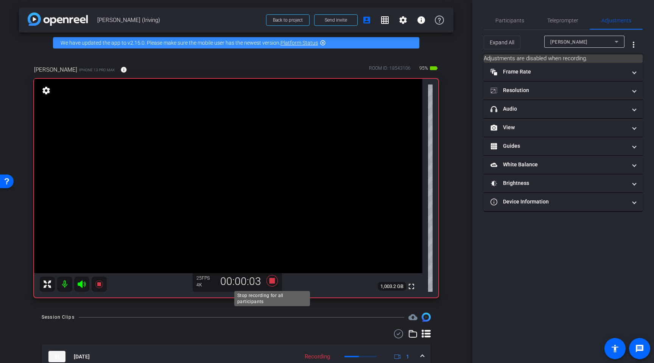
click at [272, 281] on icon at bounding box center [272, 280] width 11 height 11
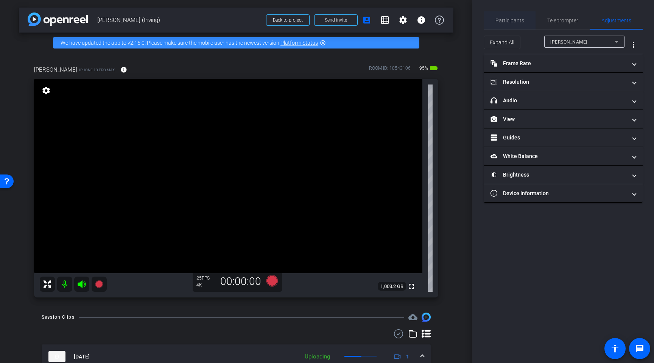
click at [511, 18] on span "Participants" at bounding box center [510, 20] width 29 height 5
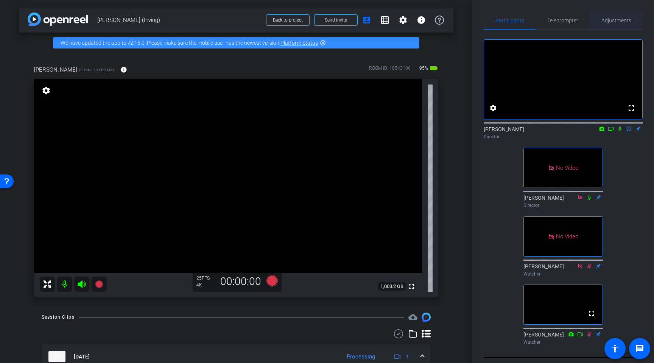
click at [553, 18] on span "Adjustments" at bounding box center [617, 20] width 30 height 5
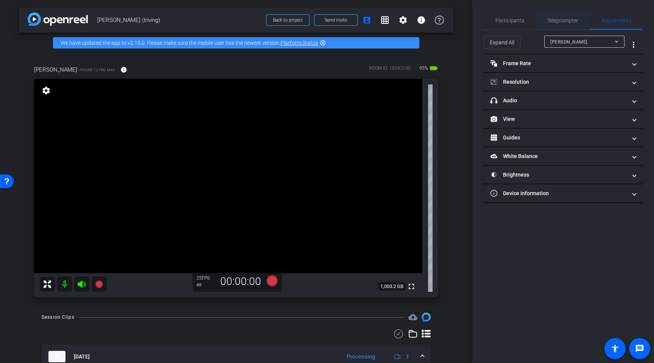
click at [553, 22] on span "Teleprompter" at bounding box center [563, 20] width 31 height 5
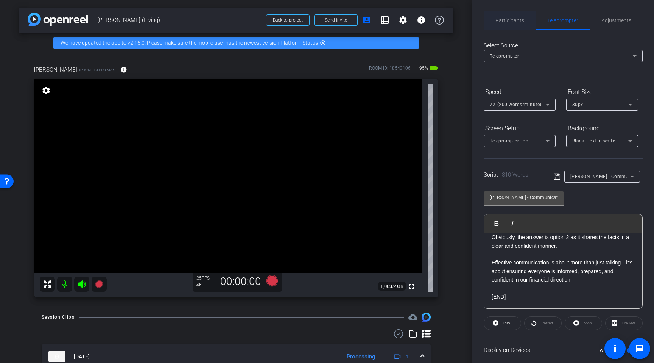
click at [514, 20] on span "Participants" at bounding box center [510, 20] width 29 height 5
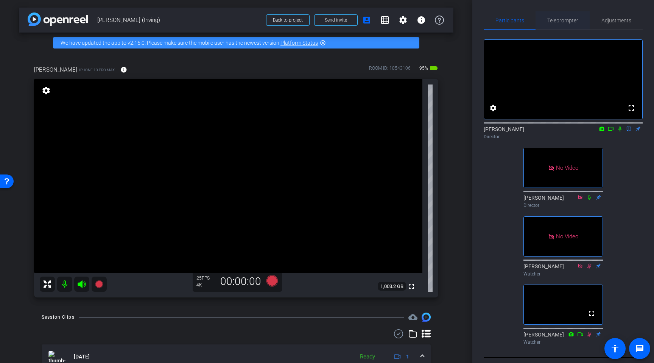
click at [553, 22] on span "Teleprompter" at bounding box center [563, 20] width 31 height 5
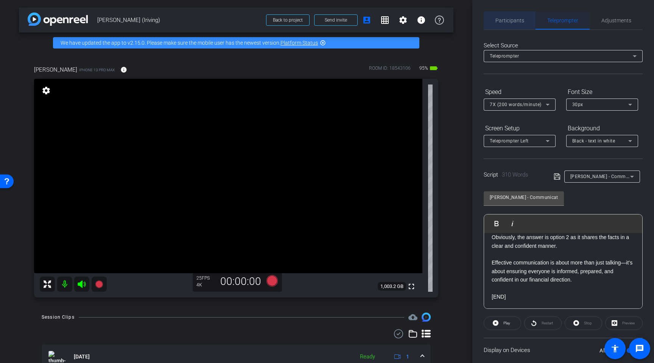
drag, startPoint x: 517, startPoint y: 22, endPoint x: 552, endPoint y: 22, distance: 34.8
click at [517, 22] on span "Participants" at bounding box center [510, 20] width 29 height 5
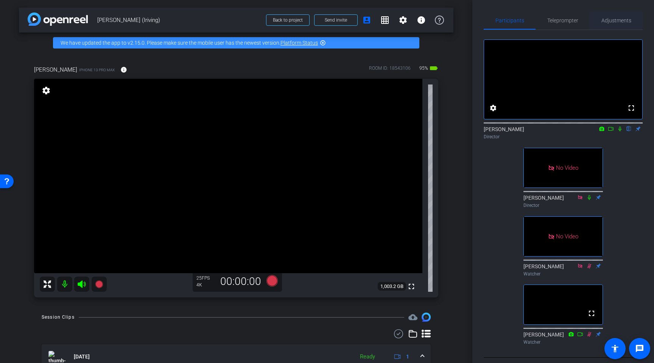
click at [553, 18] on span "Adjustments" at bounding box center [617, 20] width 30 height 5
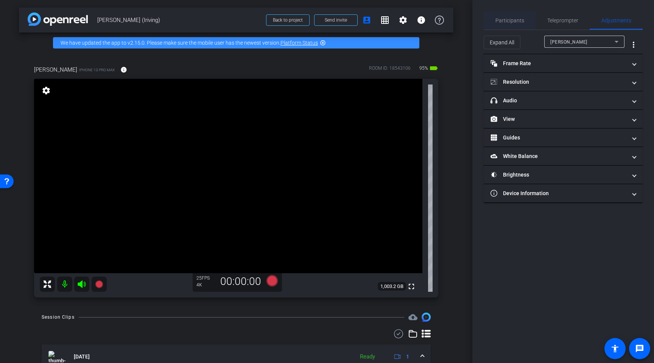
click at [515, 21] on span "Participants" at bounding box center [510, 20] width 29 height 5
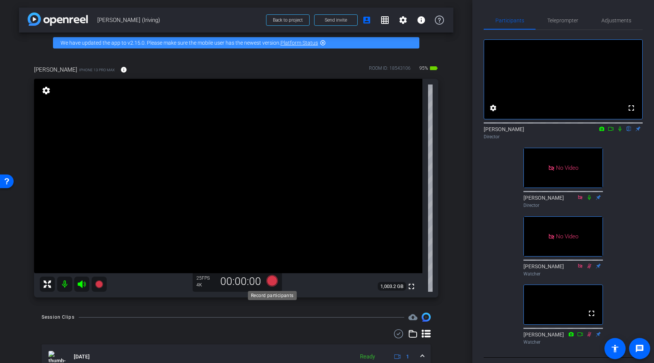
click at [270, 281] on icon at bounding box center [272, 280] width 11 height 11
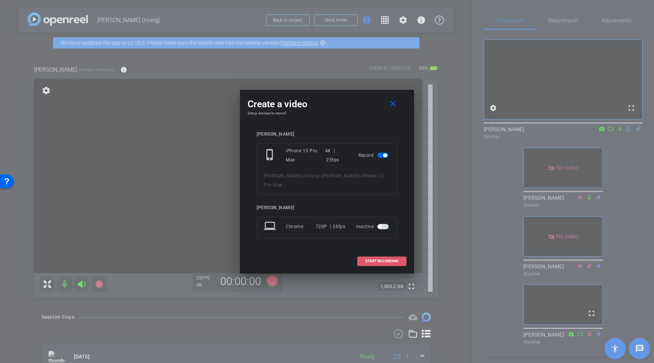
click at [373, 259] on span "START RECORDING" at bounding box center [381, 261] width 33 height 4
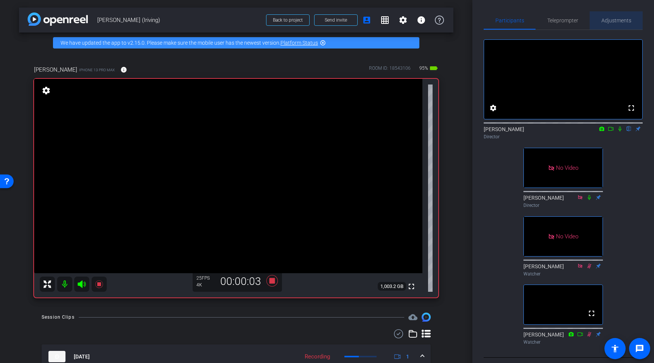
click at [553, 18] on span "Adjustments" at bounding box center [617, 20] width 30 height 5
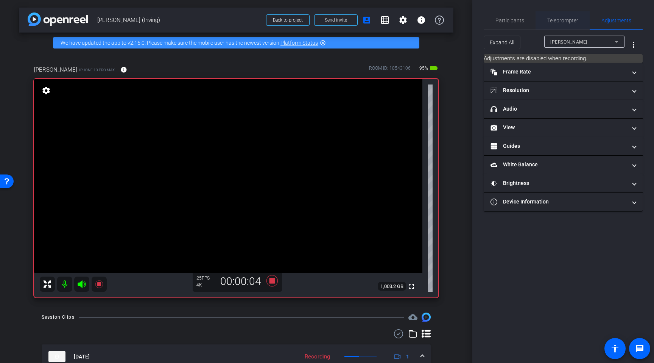
click at [553, 20] on span "Teleprompter" at bounding box center [563, 20] width 31 height 5
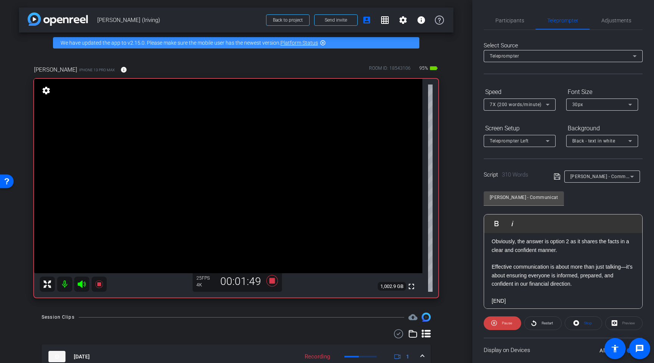
scroll to position [372, 0]
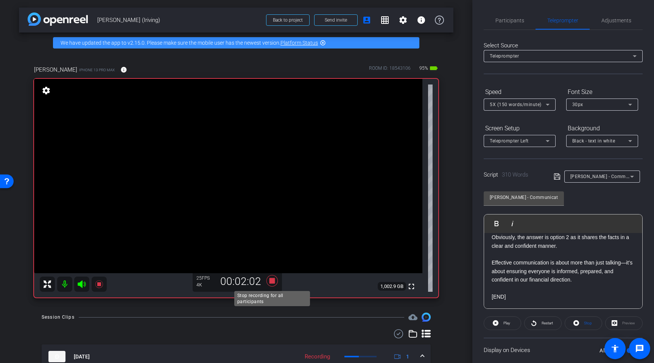
click at [272, 281] on icon at bounding box center [272, 280] width 11 height 11
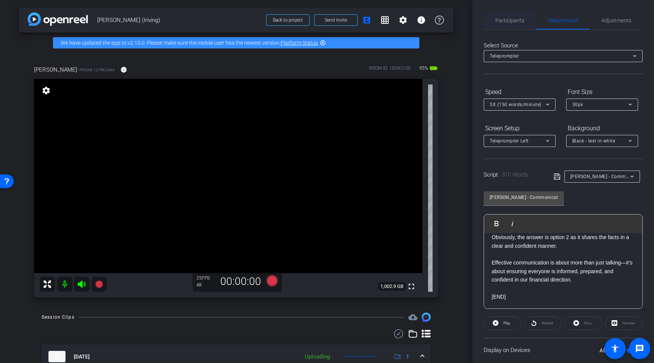
click at [515, 27] on span "Participants" at bounding box center [510, 20] width 29 height 18
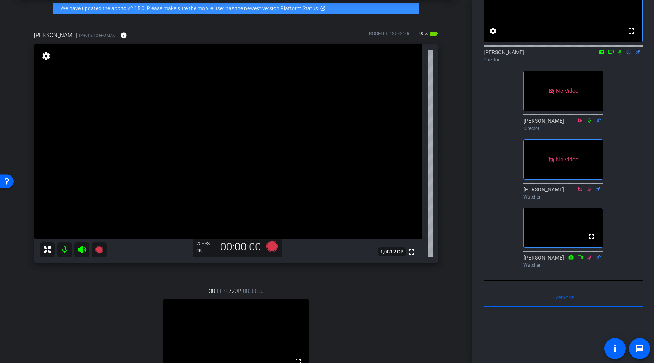
scroll to position [0, 0]
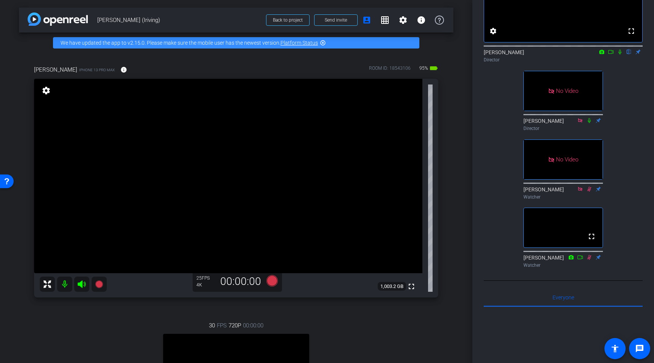
click at [553, 123] on icon at bounding box center [589, 120] width 3 height 5
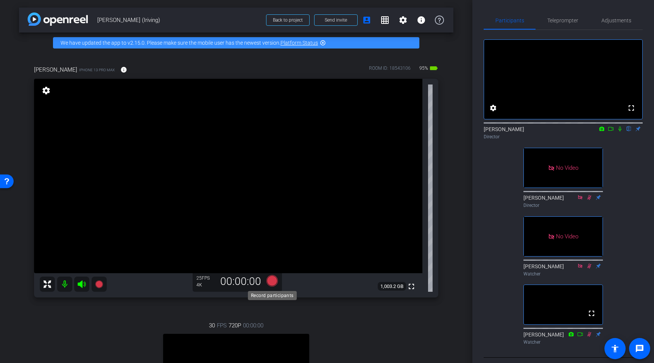
click at [273, 283] on icon at bounding box center [272, 280] width 11 height 11
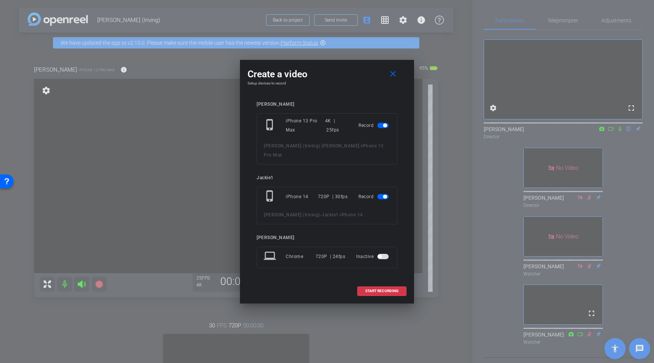
click at [384, 195] on span "button" at bounding box center [385, 197] width 4 height 4
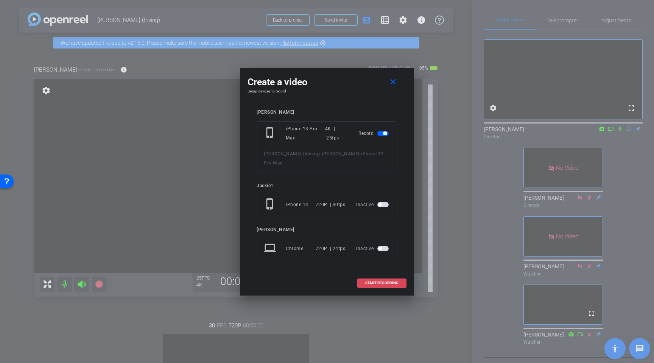
click at [384, 281] on span "START RECORDING" at bounding box center [381, 283] width 33 height 4
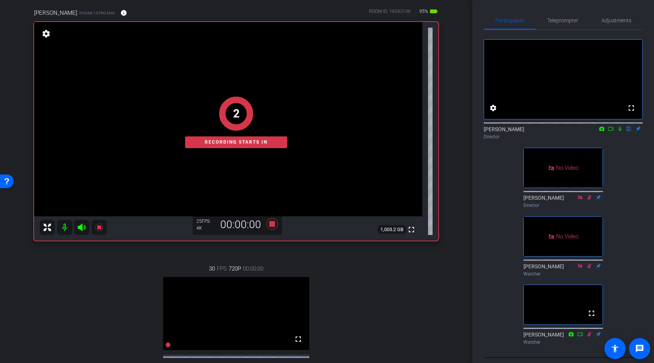
scroll to position [2, 0]
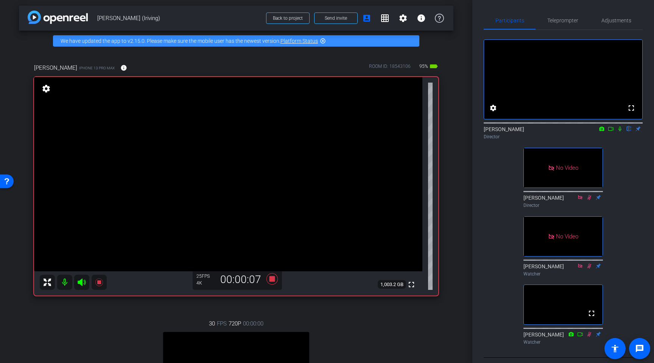
click at [553, 131] on icon at bounding box center [620, 128] width 6 height 5
click at [553, 22] on span "Teleprompter" at bounding box center [563, 20] width 31 height 5
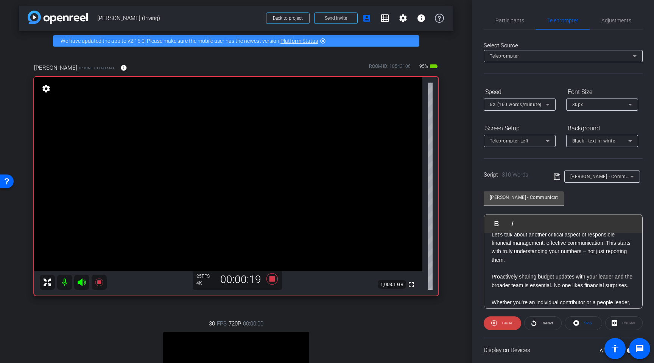
scroll to position [21, 0]
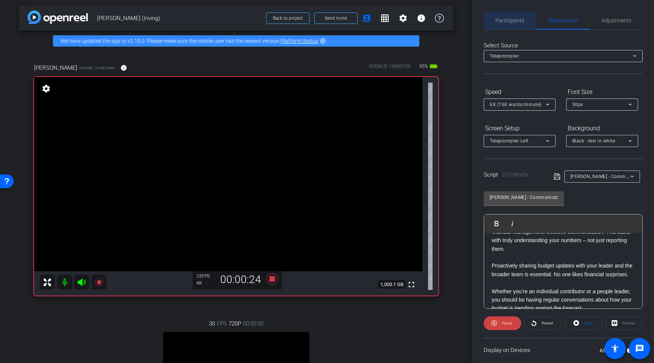
click at [516, 22] on span "Participants" at bounding box center [510, 20] width 29 height 5
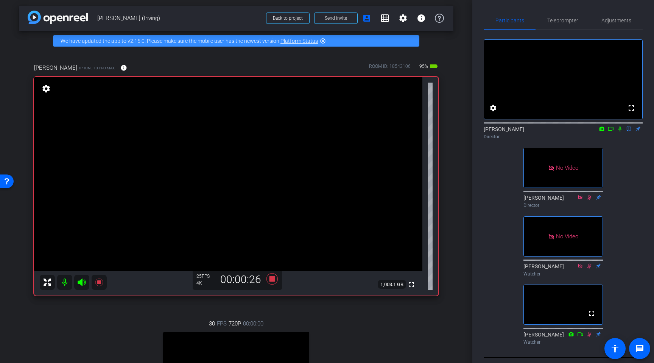
click at [553, 131] on icon at bounding box center [620, 128] width 3 height 5
click at [553, 20] on span "Teleprompter" at bounding box center [563, 20] width 31 height 5
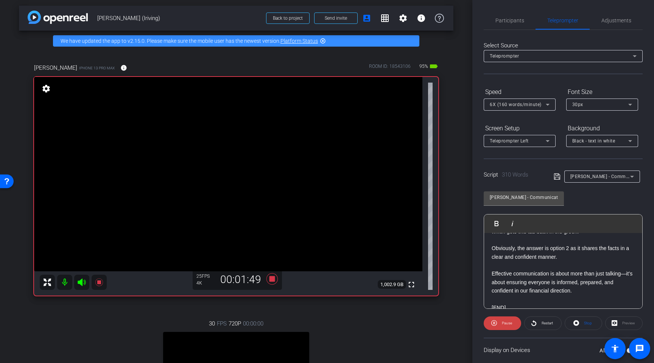
scroll to position [370, 0]
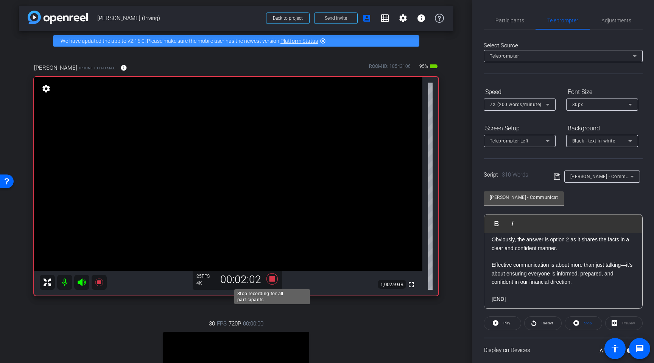
click at [270, 278] on icon at bounding box center [272, 278] width 11 height 11
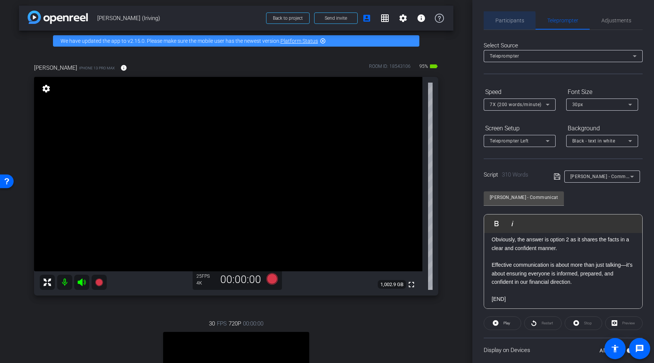
click at [498, 21] on span "Participants" at bounding box center [510, 20] width 29 height 5
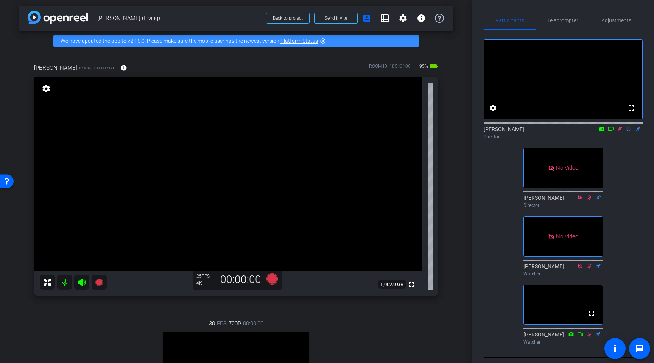
click at [553, 131] on icon at bounding box center [620, 128] width 6 height 5
click at [553, 20] on span "Teleprompter" at bounding box center [563, 20] width 31 height 5
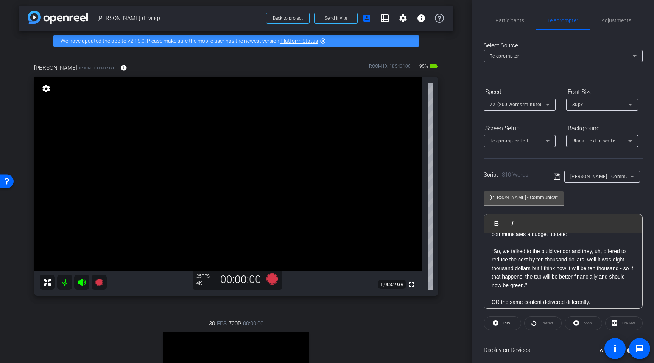
scroll to position [236, 0]
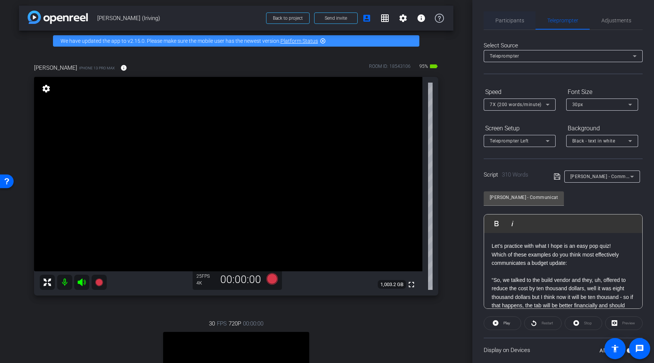
click at [505, 22] on span "Participants" at bounding box center [510, 20] width 29 height 5
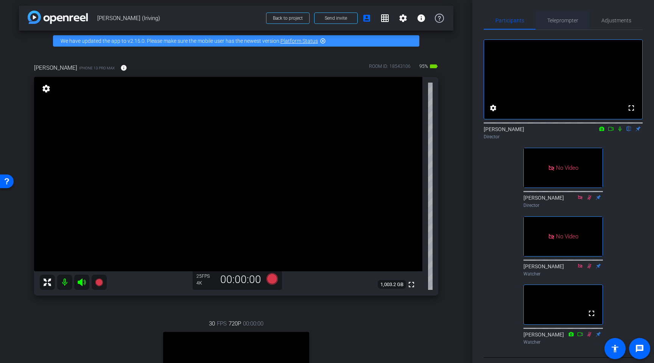
click at [553, 22] on span "Teleprompter" at bounding box center [563, 20] width 31 height 5
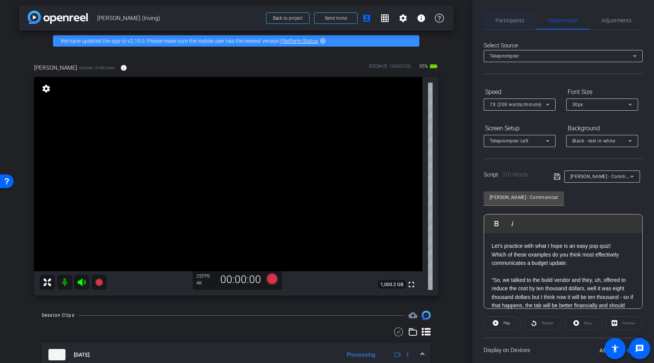
click at [514, 19] on span "Participants" at bounding box center [510, 20] width 29 height 5
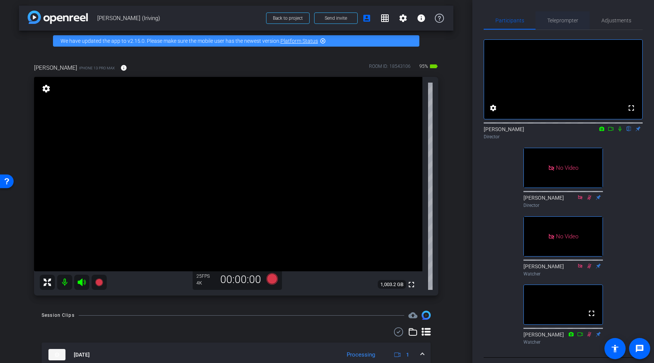
click at [553, 19] on span "Teleprompter" at bounding box center [563, 20] width 31 height 5
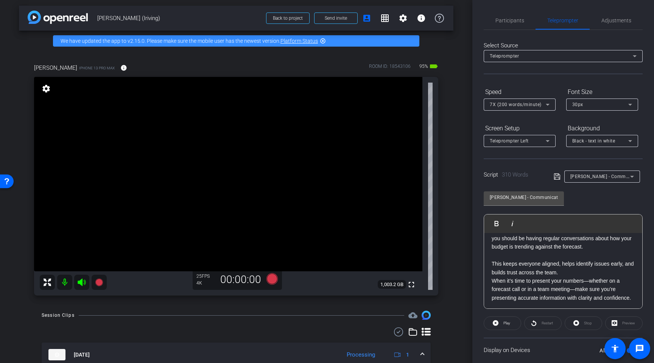
scroll to position [0, 0]
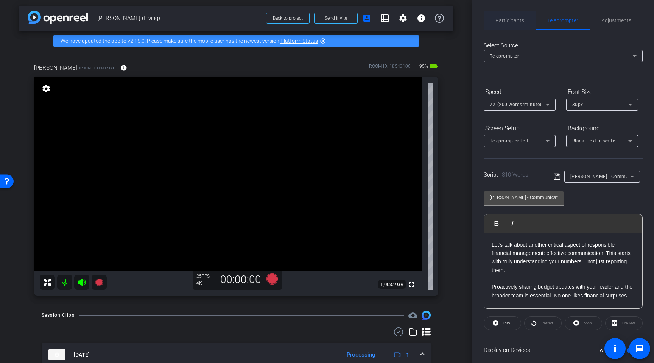
drag, startPoint x: 512, startPoint y: 20, endPoint x: 528, endPoint y: 29, distance: 18.5
click at [512, 20] on span "Participants" at bounding box center [510, 20] width 29 height 5
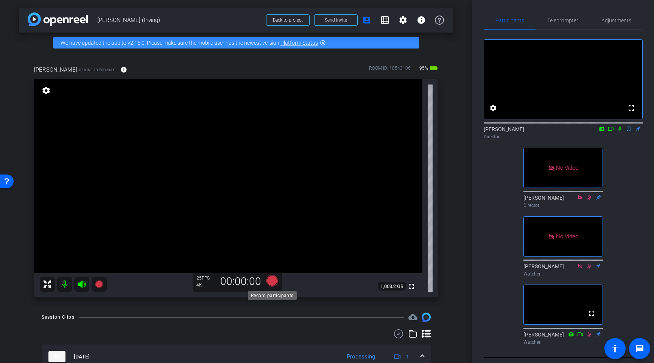
click at [273, 281] on icon at bounding box center [272, 280] width 11 height 11
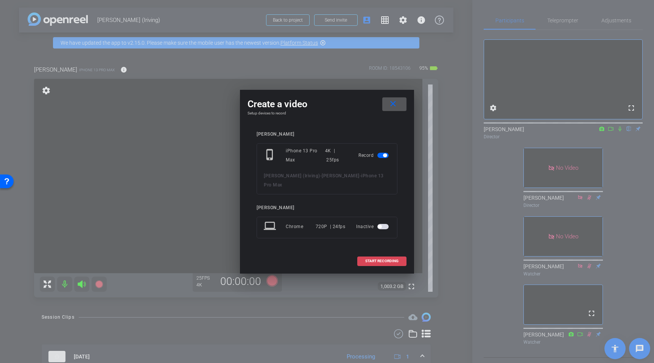
click at [389, 259] on span "START RECORDING" at bounding box center [381, 261] width 33 height 4
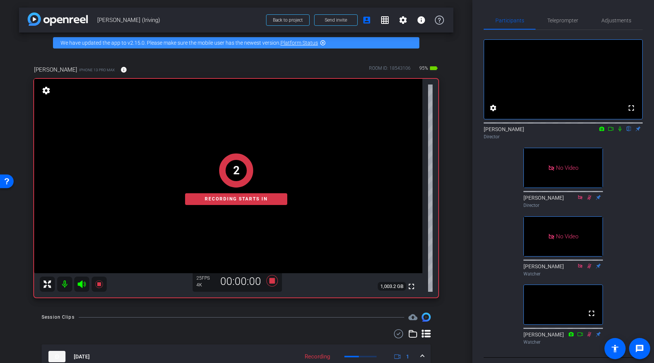
click at [553, 131] on icon at bounding box center [620, 128] width 6 height 5
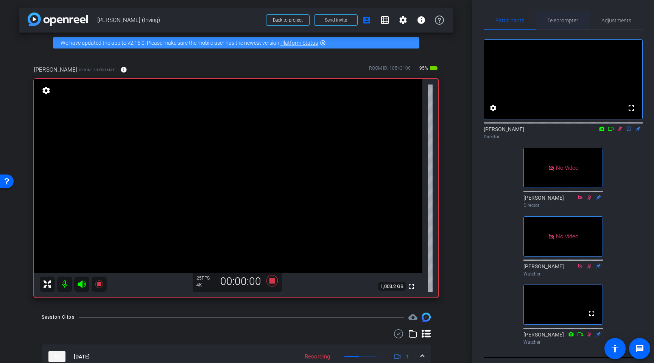
click at [553, 19] on span "Teleprompter" at bounding box center [563, 20] width 31 height 5
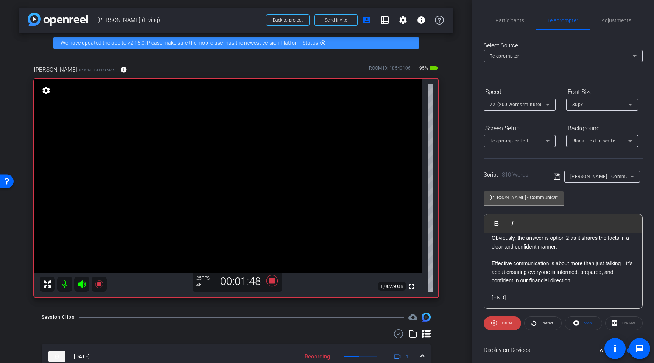
scroll to position [372, 0]
click at [274, 282] on icon at bounding box center [272, 280] width 11 height 11
click at [500, 17] on span "Participants" at bounding box center [510, 20] width 29 height 18
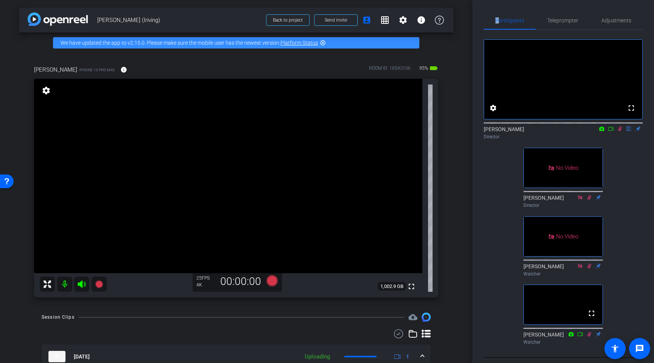
click at [553, 131] on icon at bounding box center [620, 128] width 6 height 5
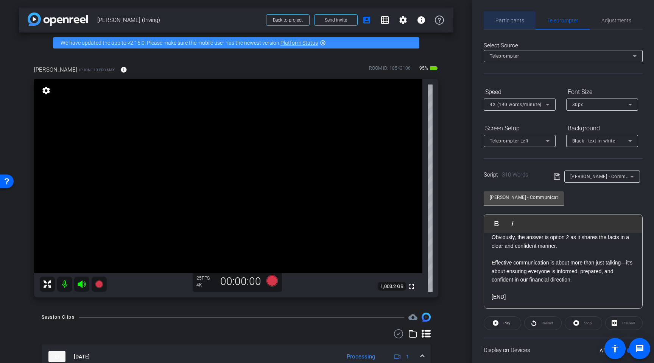
click at [507, 21] on span "Participants" at bounding box center [510, 20] width 29 height 5
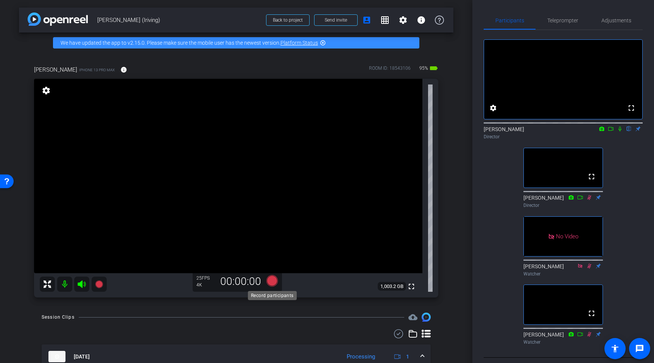
click at [272, 283] on icon at bounding box center [272, 280] width 11 height 11
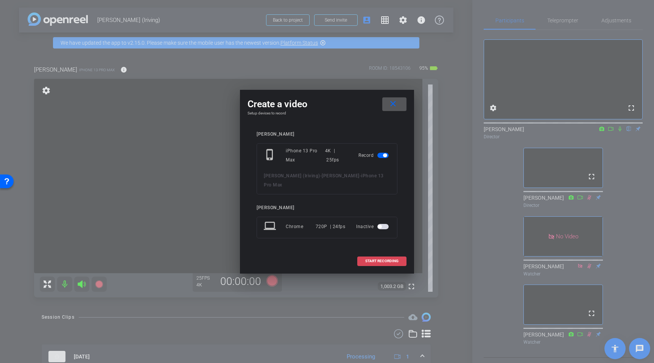
click at [374, 259] on span "START RECORDING" at bounding box center [381, 261] width 33 height 4
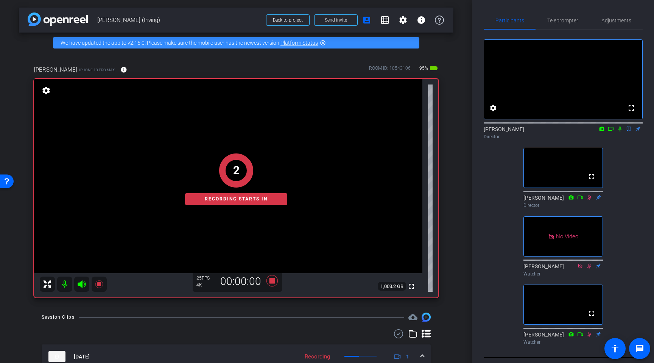
click at [553, 131] on icon at bounding box center [620, 128] width 6 height 5
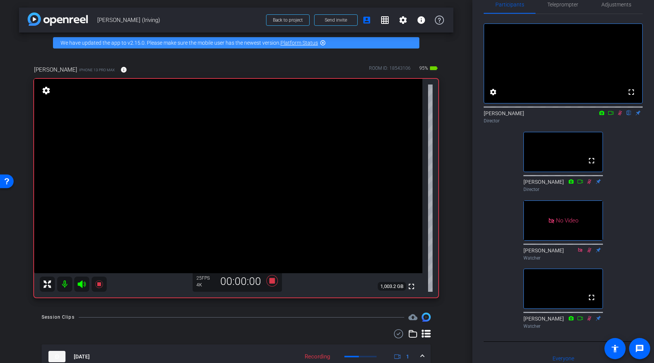
scroll to position [0, 0]
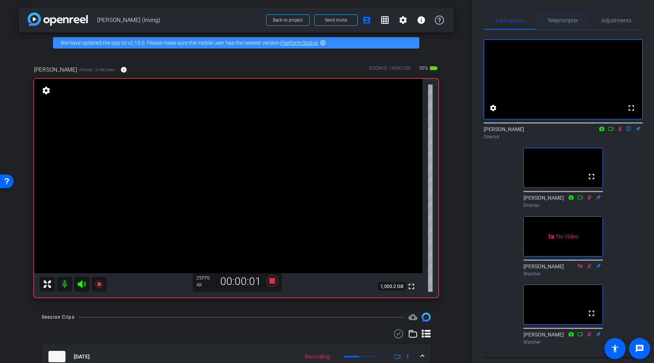
click at [553, 21] on span "Teleprompter" at bounding box center [563, 20] width 31 height 5
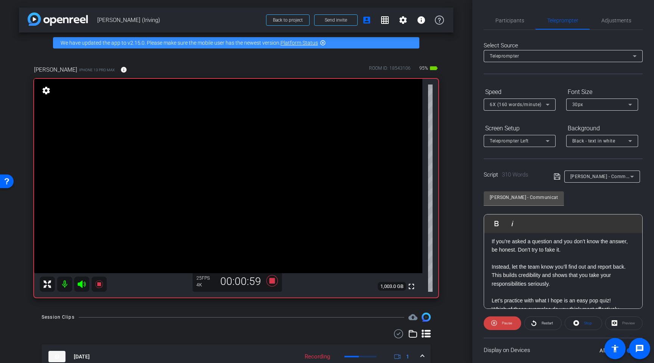
scroll to position [183, 0]
click at [272, 283] on icon at bounding box center [272, 280] width 11 height 11
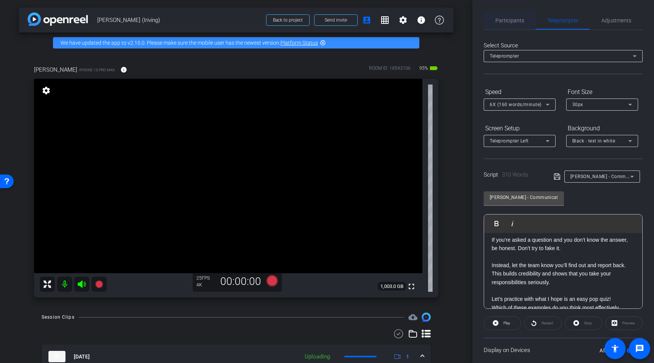
click at [509, 18] on span "Participants" at bounding box center [510, 20] width 29 height 5
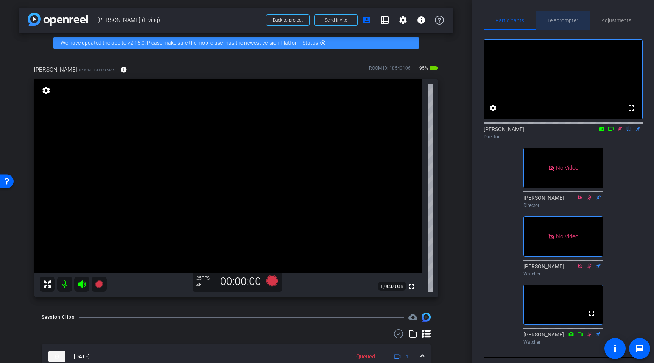
click at [553, 23] on span "Teleprompter" at bounding box center [563, 20] width 31 height 18
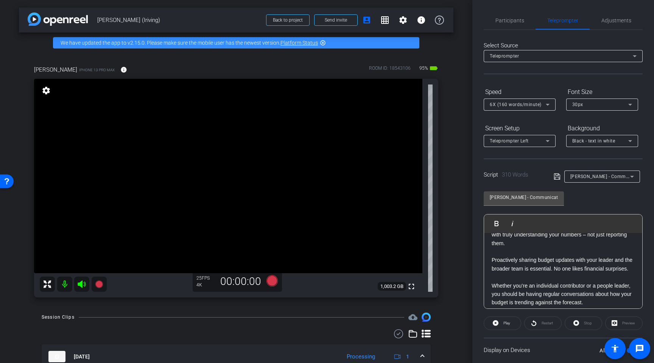
scroll to position [0, 0]
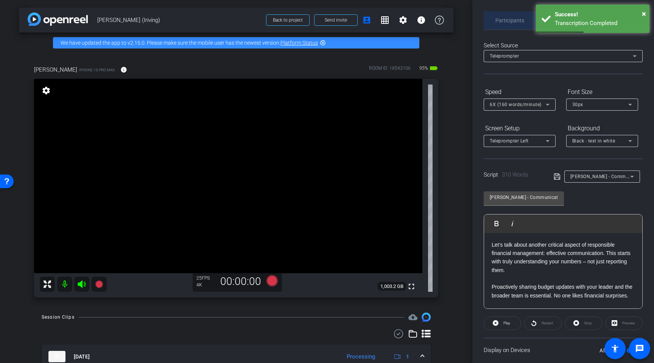
drag, startPoint x: 511, startPoint y: 24, endPoint x: 506, endPoint y: 29, distance: 7.0
click at [511, 24] on span "Participants" at bounding box center [510, 20] width 29 height 18
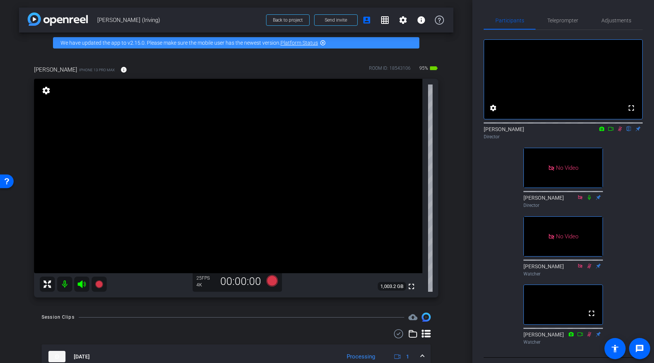
click at [553, 131] on icon at bounding box center [620, 128] width 6 height 5
click at [272, 282] on icon at bounding box center [272, 280] width 11 height 11
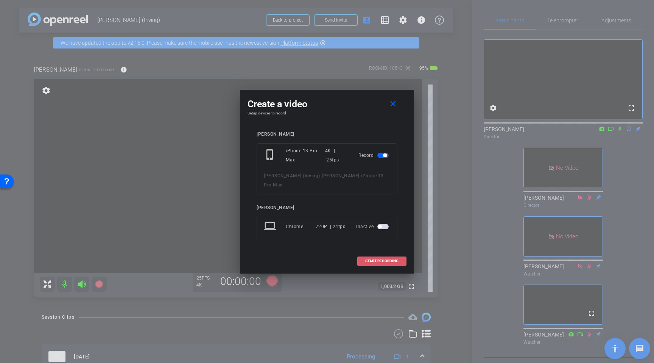
click at [383, 259] on span "START RECORDING" at bounding box center [381, 261] width 33 height 4
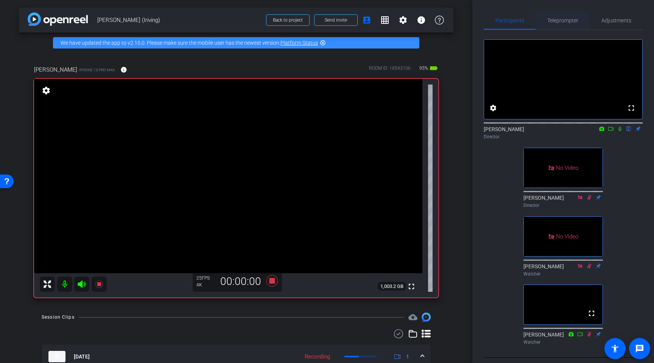
click at [553, 18] on span "Teleprompter" at bounding box center [563, 20] width 31 height 5
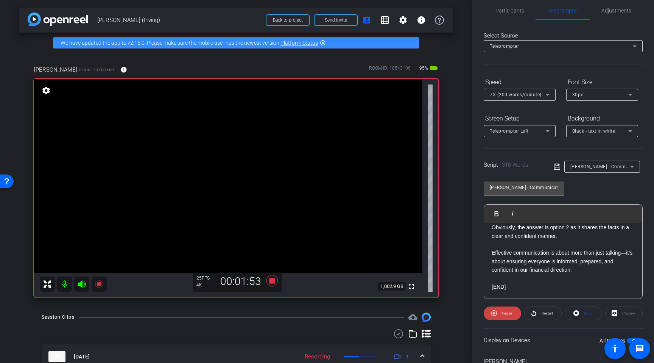
scroll to position [11, 0]
click at [272, 281] on icon at bounding box center [272, 280] width 11 height 11
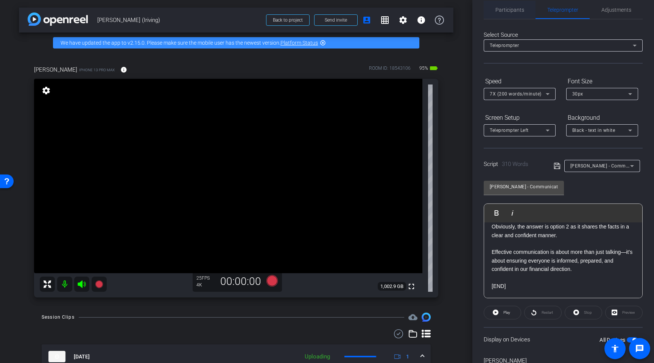
click at [517, 8] on span "Participants" at bounding box center [510, 9] width 29 height 5
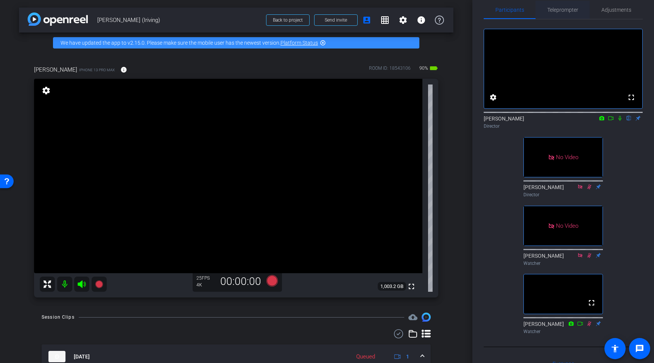
click at [553, 9] on span "Teleprompter" at bounding box center [563, 9] width 31 height 5
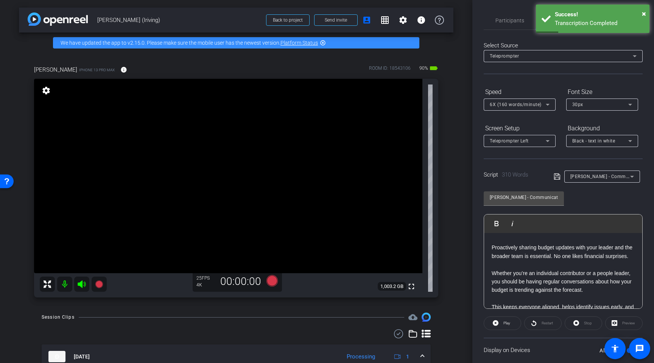
scroll to position [0, 0]
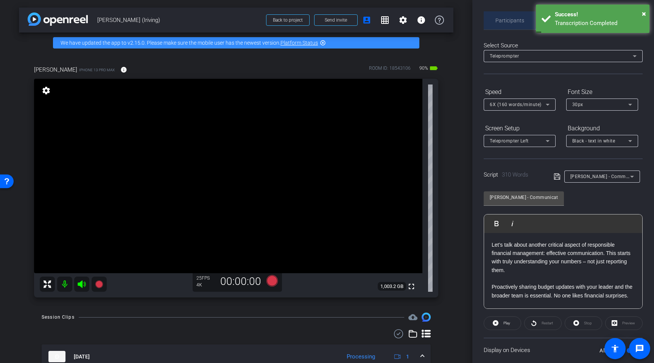
click at [518, 25] on span "Participants" at bounding box center [510, 20] width 29 height 18
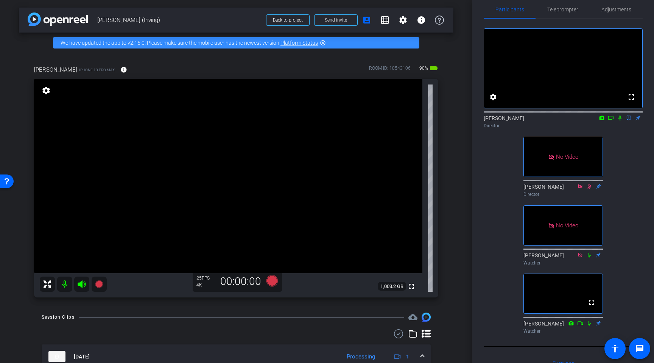
scroll to position [12, 0]
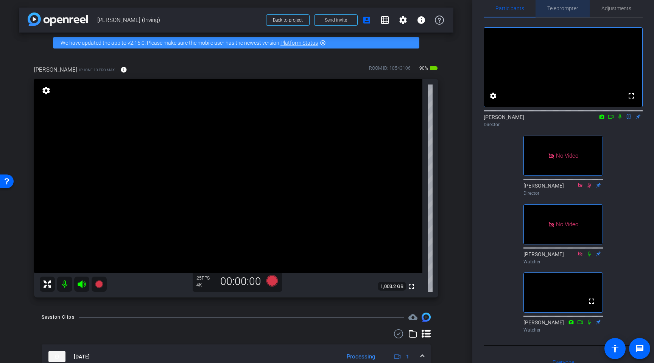
click at [553, 11] on span "Teleprompter" at bounding box center [563, 8] width 31 height 5
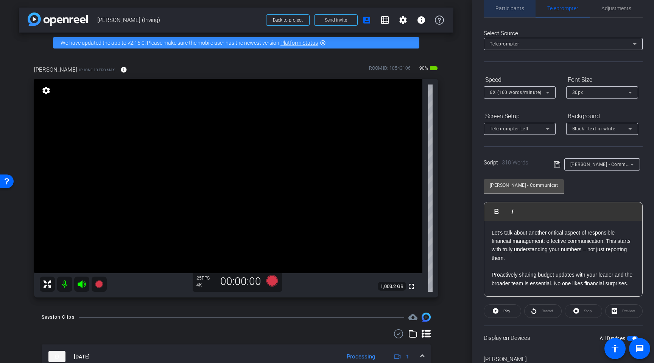
click at [526, 11] on div "Participants" at bounding box center [510, 8] width 52 height 18
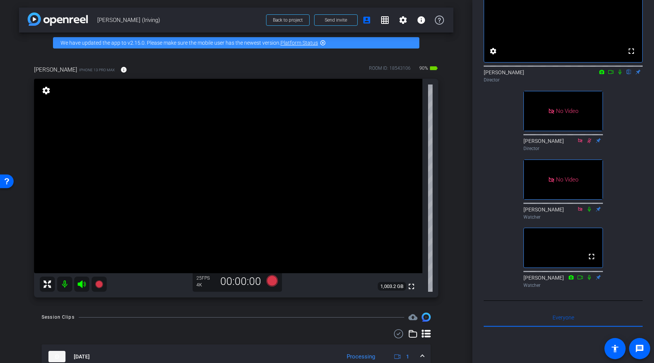
scroll to position [0, 0]
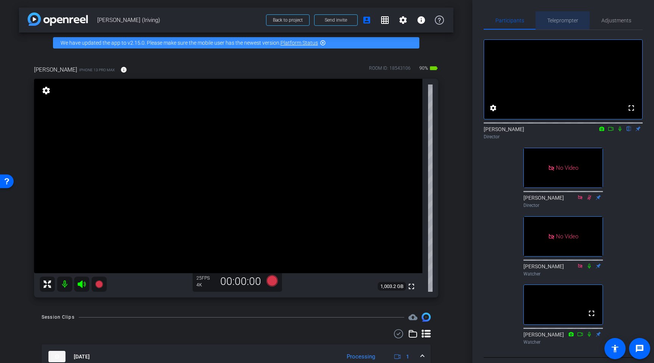
click at [553, 22] on span "Teleprompter" at bounding box center [563, 20] width 31 height 5
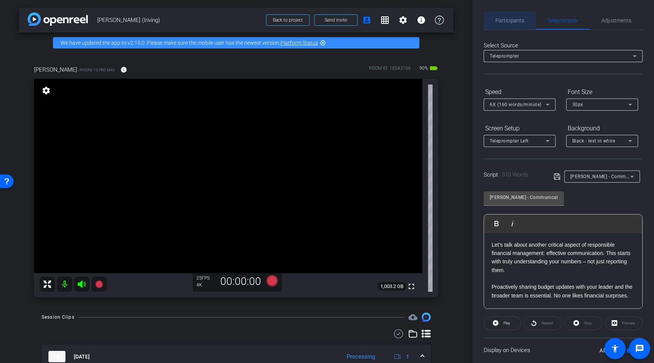
click at [518, 21] on span "Participants" at bounding box center [510, 20] width 29 height 5
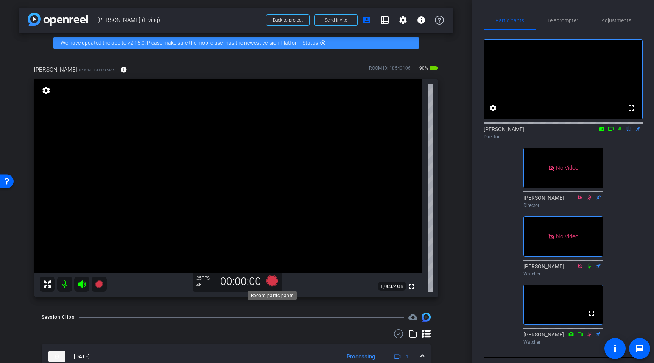
click at [270, 281] on icon at bounding box center [272, 280] width 11 height 11
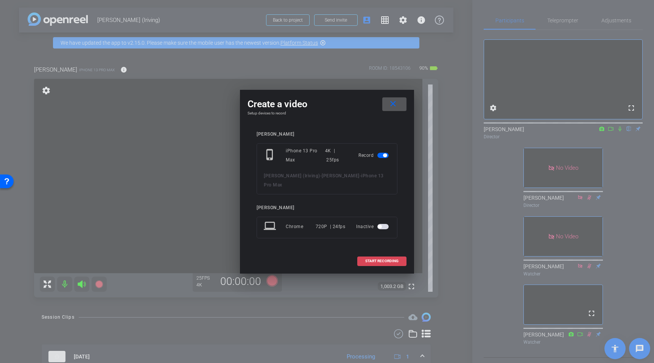
click at [378, 259] on span "START RECORDING" at bounding box center [381, 261] width 33 height 4
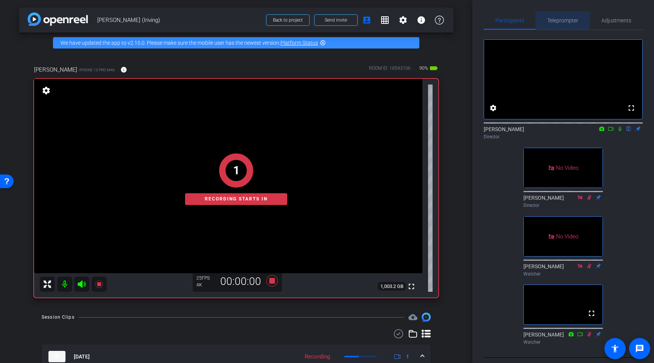
click at [553, 20] on span "Teleprompter" at bounding box center [563, 20] width 31 height 5
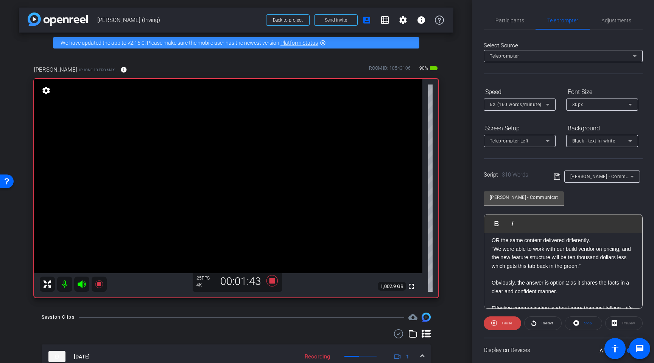
scroll to position [331, 0]
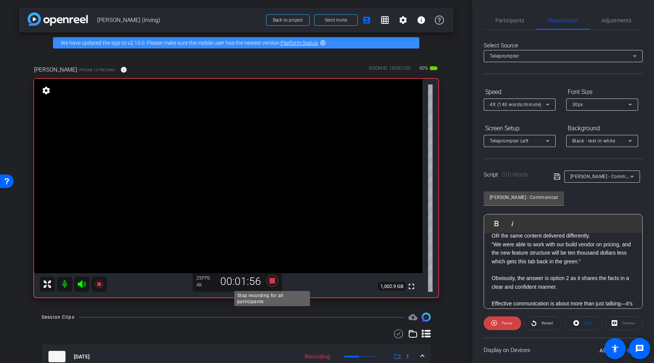
click at [272, 281] on icon at bounding box center [272, 280] width 11 height 11
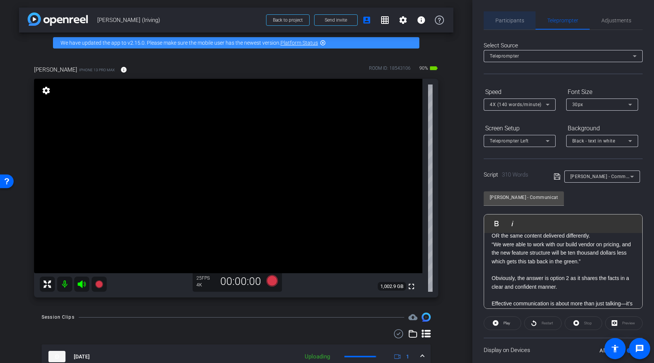
drag, startPoint x: 511, startPoint y: 22, endPoint x: 516, endPoint y: 30, distance: 9.7
click at [511, 22] on span "Participants" at bounding box center [510, 20] width 29 height 5
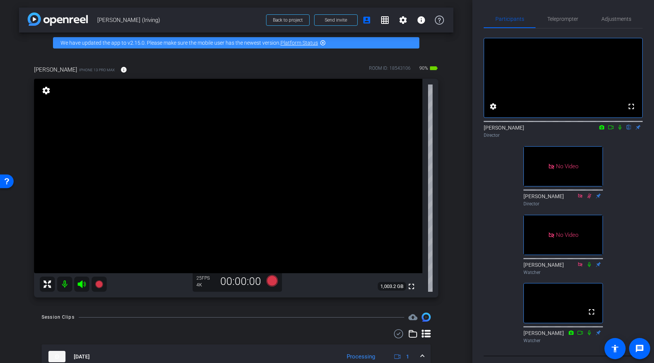
scroll to position [0, 0]
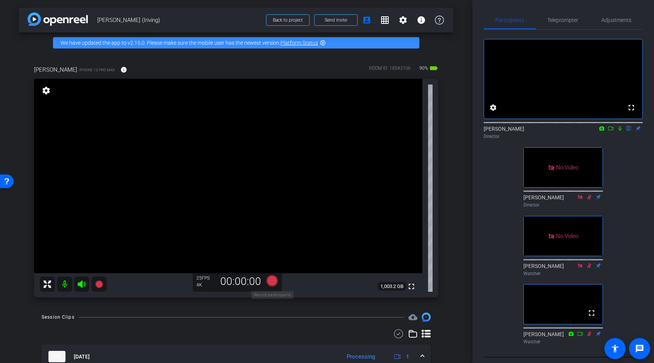
click at [271, 282] on icon at bounding box center [272, 280] width 11 height 11
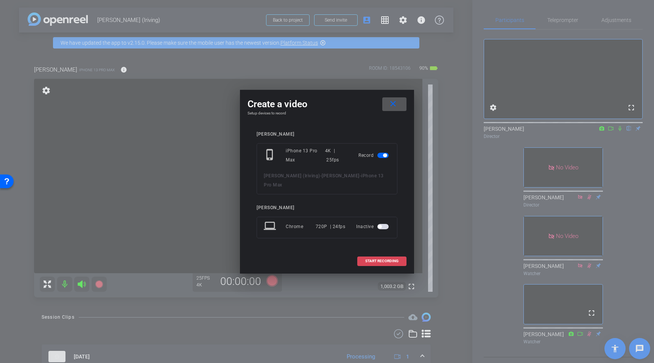
click at [378, 259] on span "START RECORDING" at bounding box center [381, 261] width 33 height 4
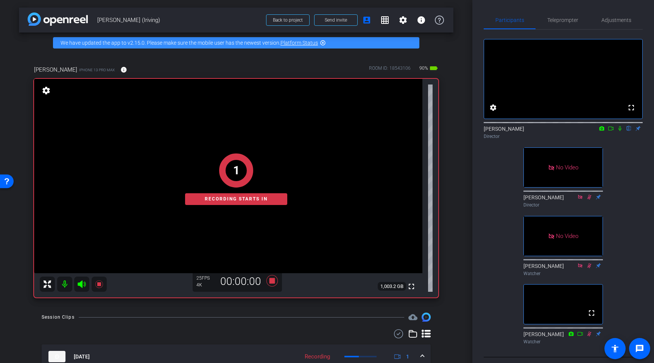
click at [553, 131] on icon at bounding box center [620, 128] width 6 height 5
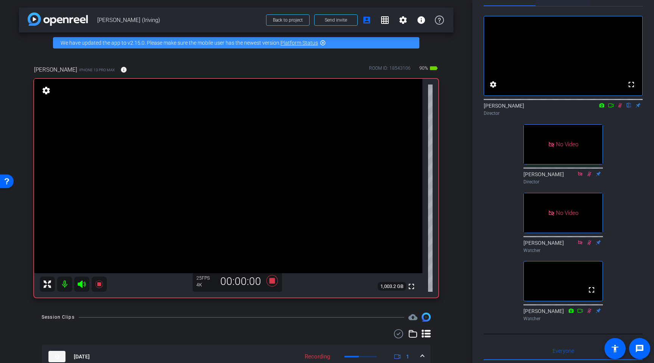
scroll to position [0, 0]
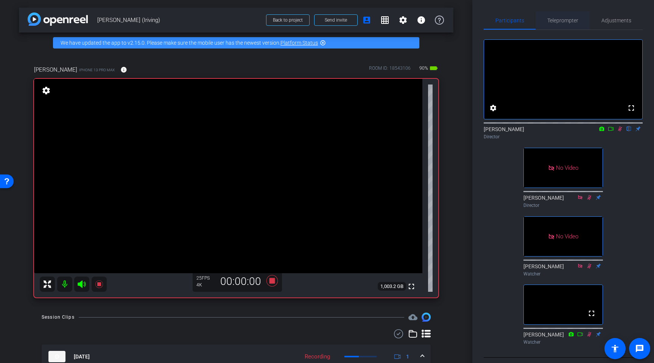
click at [553, 22] on span "Teleprompter" at bounding box center [563, 20] width 31 height 5
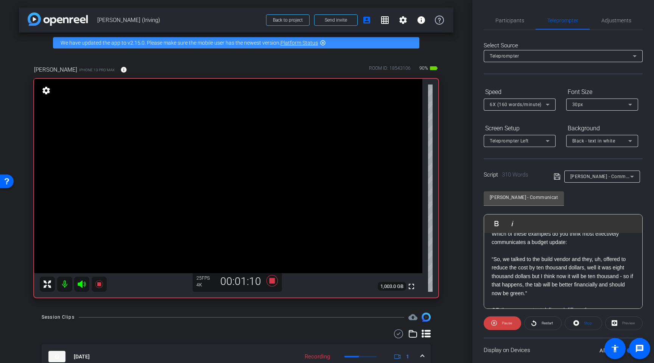
scroll to position [259, 0]
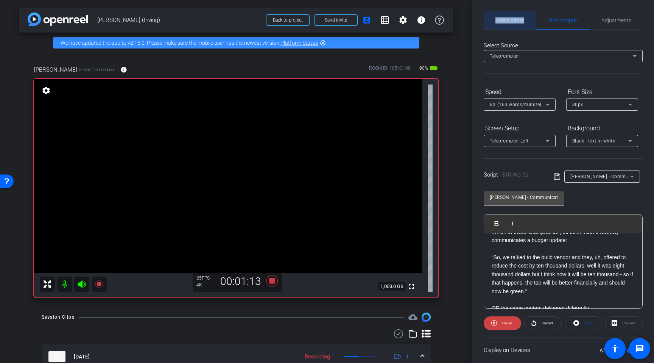
click at [501, 19] on span "Participants" at bounding box center [510, 20] width 29 height 5
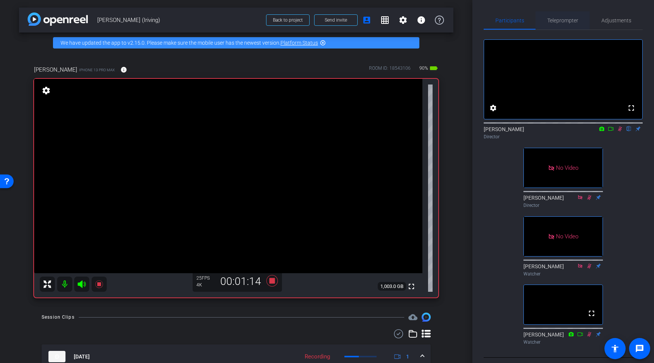
click at [553, 20] on span "Teleprompter" at bounding box center [563, 20] width 31 height 5
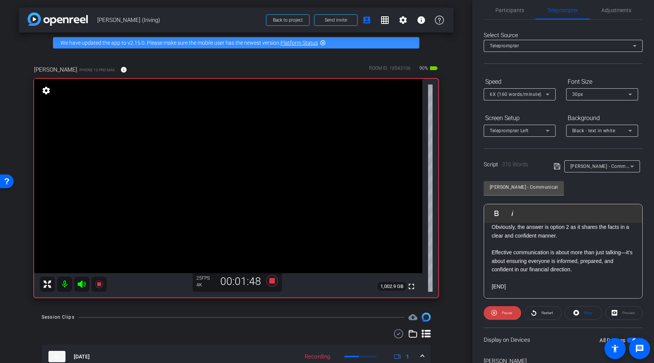
scroll to position [17, 0]
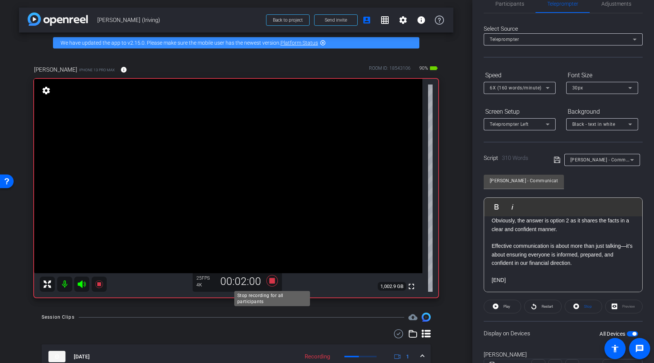
click at [272, 281] on icon at bounding box center [272, 280] width 11 height 11
click at [514, 3] on span "Participants" at bounding box center [510, 3] width 29 height 5
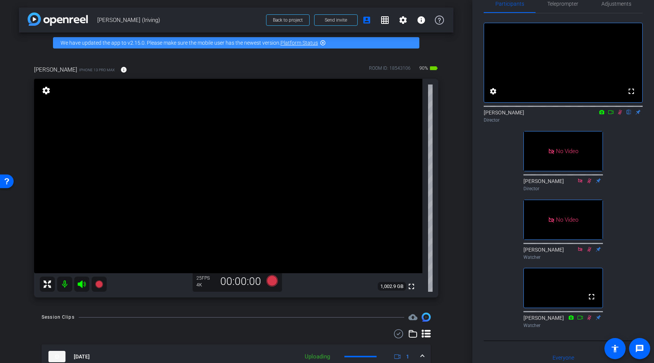
click at [553, 115] on icon at bounding box center [620, 111] width 6 height 5
click at [553, 6] on span "Teleprompter" at bounding box center [563, 3] width 31 height 5
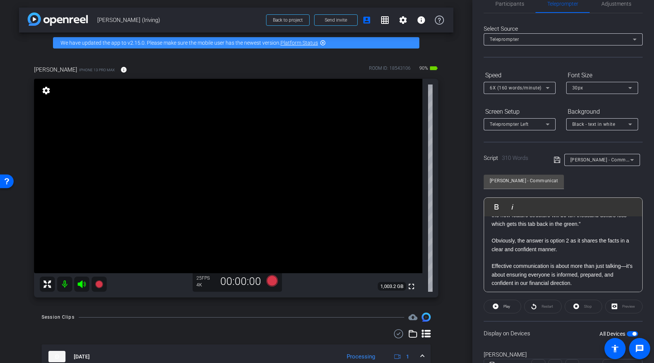
scroll to position [337, 0]
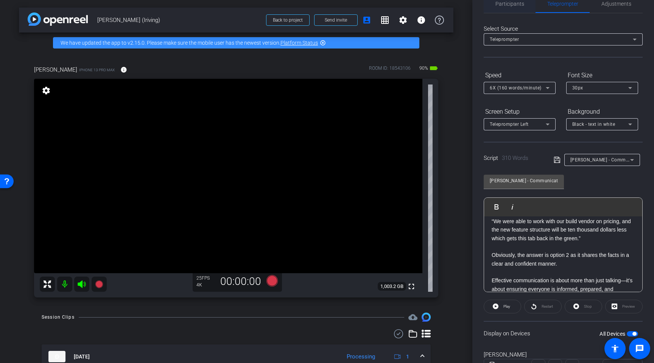
click at [514, 7] on span "Participants" at bounding box center [510, 4] width 29 height 18
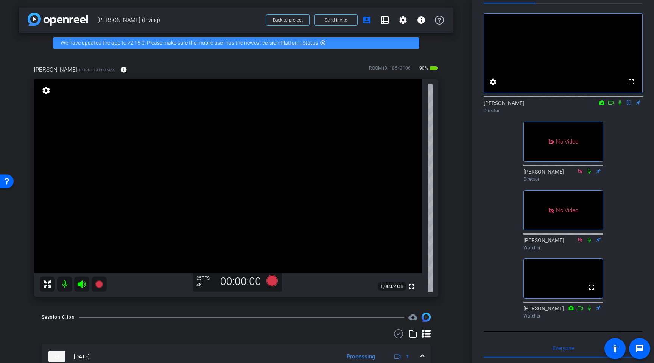
scroll to position [0, 0]
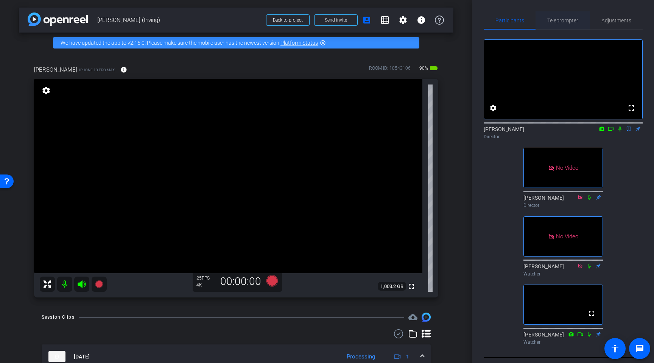
click at [553, 18] on span "Teleprompter" at bounding box center [563, 20] width 31 height 5
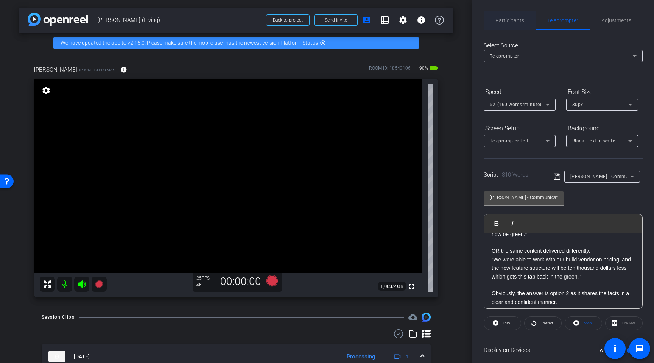
click at [515, 19] on span "Participants" at bounding box center [510, 20] width 29 height 5
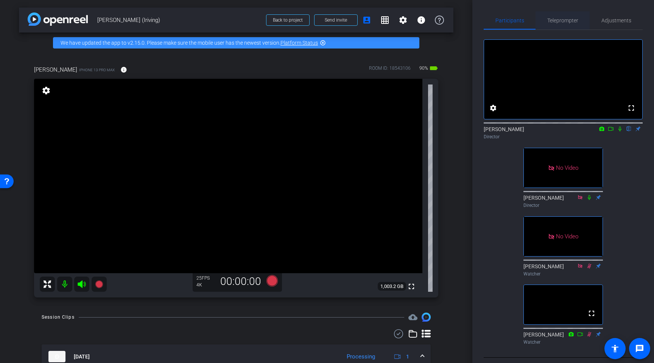
click at [553, 21] on span "Teleprompter" at bounding box center [563, 20] width 31 height 5
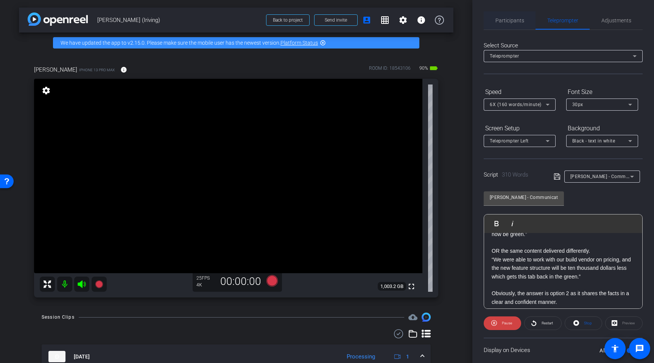
click at [522, 20] on span "Participants" at bounding box center [510, 20] width 29 height 5
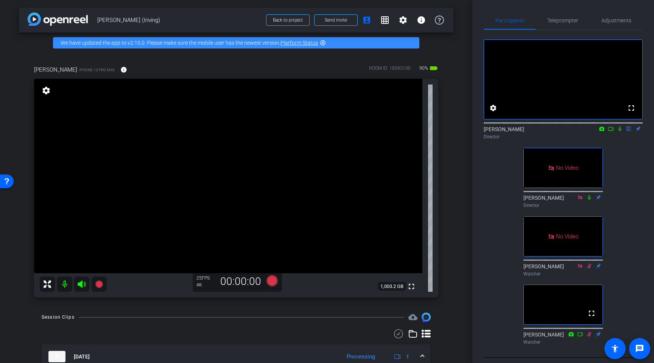
click at [553, 131] on icon at bounding box center [620, 128] width 3 height 5
click at [553, 131] on icon at bounding box center [620, 128] width 4 height 5
click at [271, 281] on icon at bounding box center [272, 280] width 11 height 11
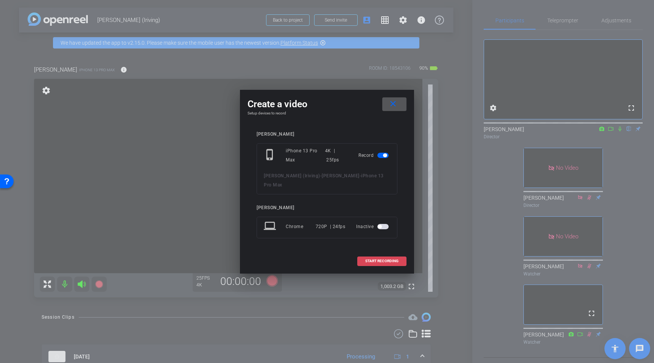
click at [374, 259] on span "START RECORDING" at bounding box center [381, 261] width 33 height 4
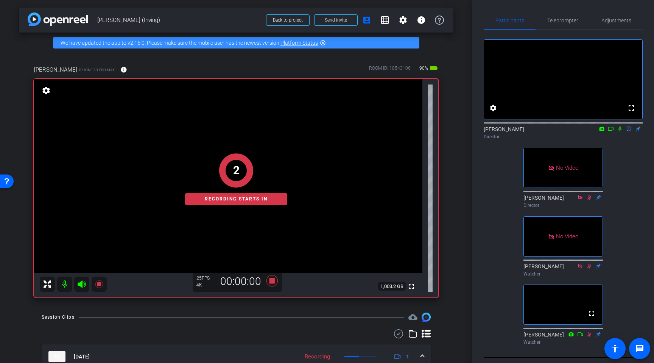
click at [553, 131] on icon at bounding box center [620, 128] width 6 height 5
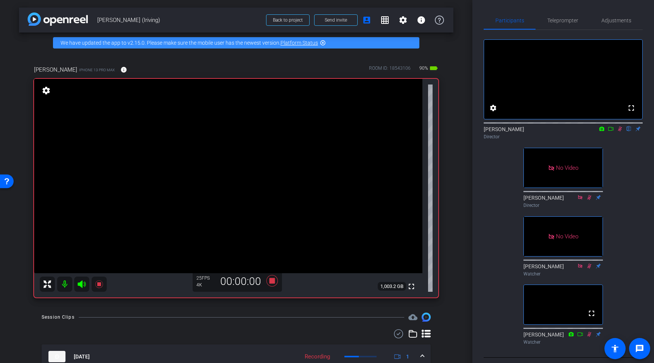
click at [553, 131] on icon at bounding box center [620, 128] width 6 height 5
click at [271, 283] on icon at bounding box center [272, 280] width 11 height 11
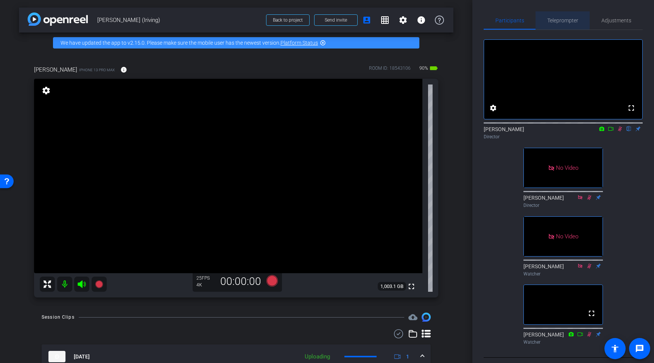
drag, startPoint x: 564, startPoint y: 19, endPoint x: 569, endPoint y: 67, distance: 47.7
click at [553, 20] on span "Teleprompter" at bounding box center [563, 20] width 31 height 5
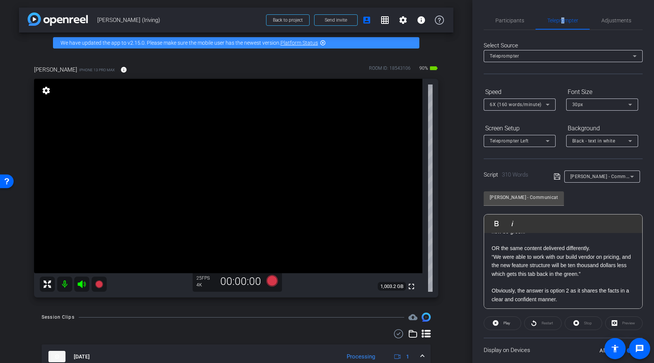
scroll to position [317, 0]
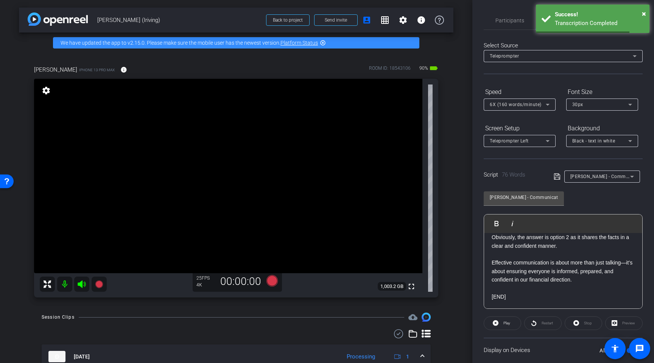
drag, startPoint x: 518, startPoint y: 250, endPoint x: 592, endPoint y: 277, distance: 79.4
click at [553, 277] on div "OR the same content delivered differently. “We were able to work with our build…" at bounding box center [563, 237] width 158 height 142
click at [553, 286] on p at bounding box center [563, 288] width 143 height 8
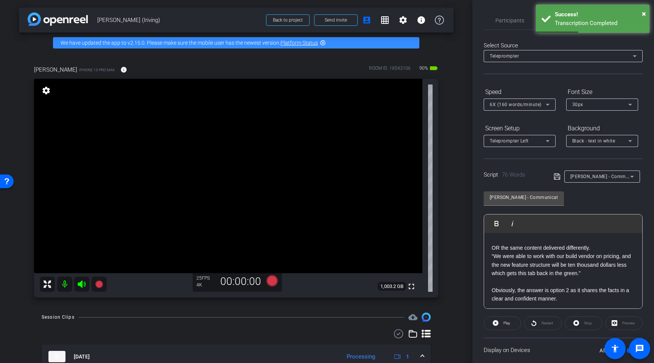
scroll to position [0, 0]
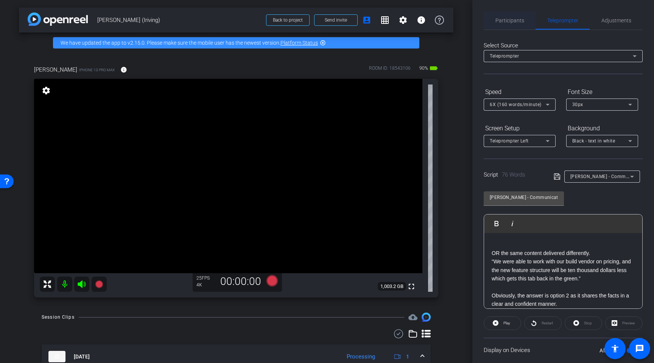
click at [509, 22] on span "Participants" at bounding box center [510, 20] width 29 height 5
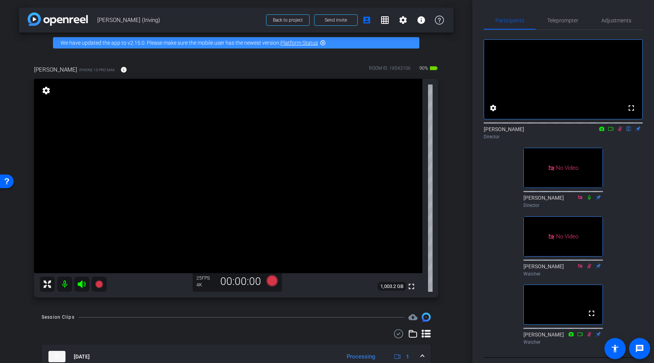
click at [553, 131] on icon at bounding box center [620, 128] width 6 height 5
click at [270, 281] on icon at bounding box center [272, 280] width 11 height 11
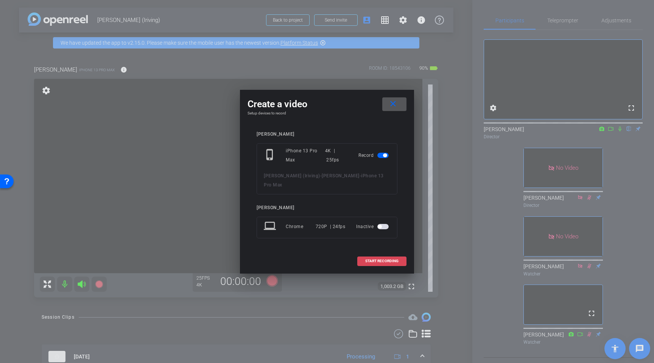
click at [377, 259] on span "START RECORDING" at bounding box center [381, 261] width 33 height 4
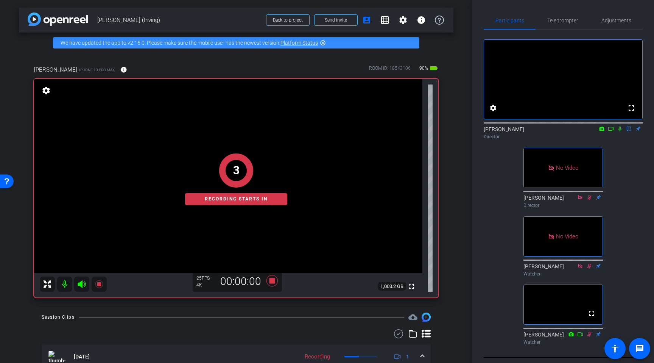
click at [553, 131] on icon at bounding box center [620, 128] width 6 height 5
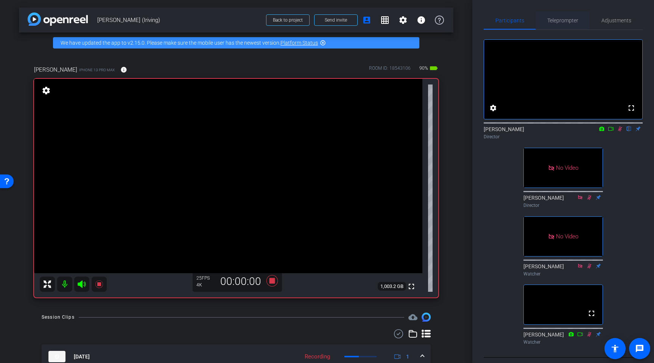
click at [553, 23] on span "Teleprompter" at bounding box center [563, 20] width 31 height 5
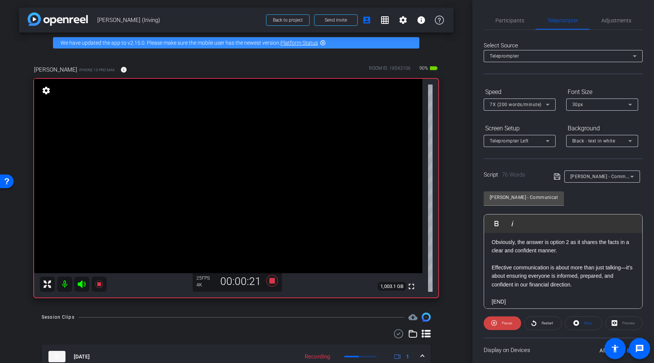
scroll to position [58, 0]
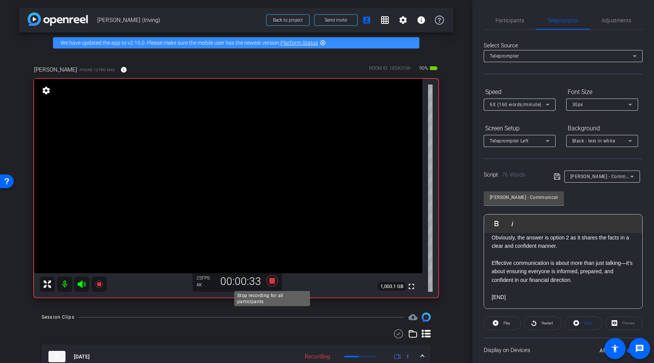
click at [270, 283] on icon at bounding box center [272, 280] width 11 height 11
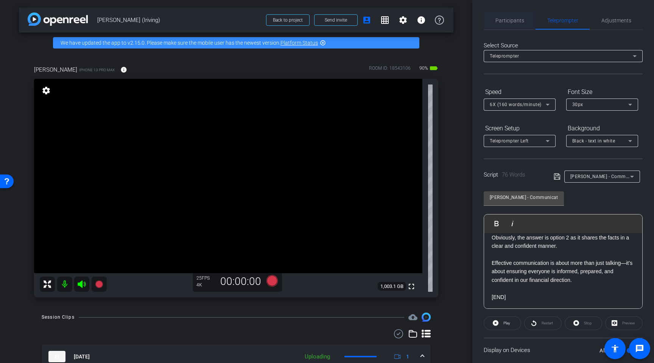
click at [514, 20] on span "Participants" at bounding box center [510, 20] width 29 height 5
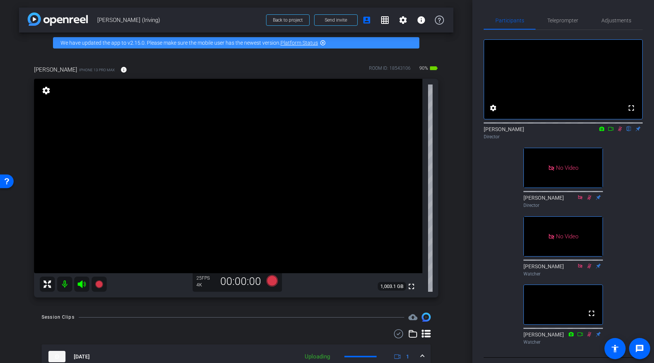
click at [553, 131] on icon at bounding box center [620, 128] width 6 height 5
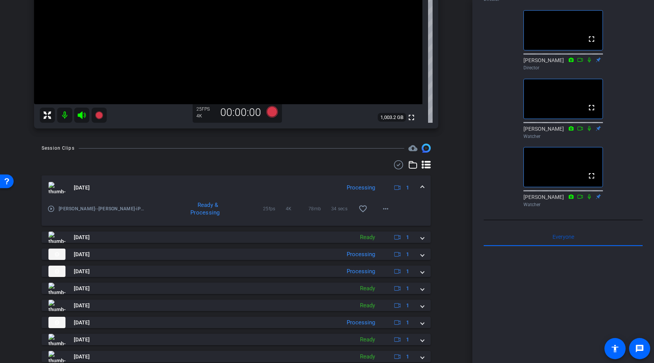
scroll to position [169, 0]
click at [423, 187] on span at bounding box center [422, 187] width 3 height 8
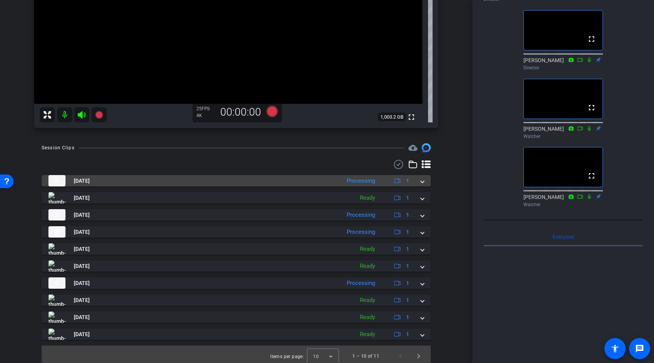
click at [424, 182] on span at bounding box center [422, 181] width 3 height 8
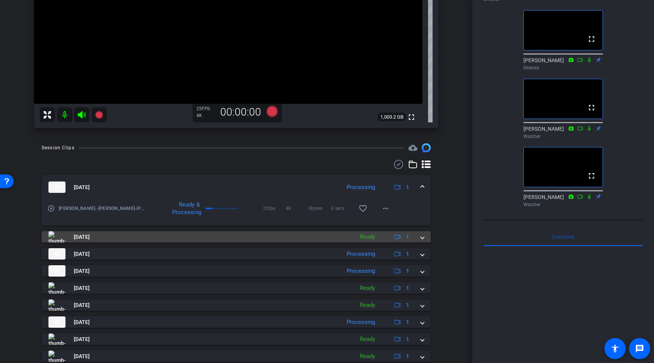
click at [423, 239] on span at bounding box center [422, 237] width 3 height 8
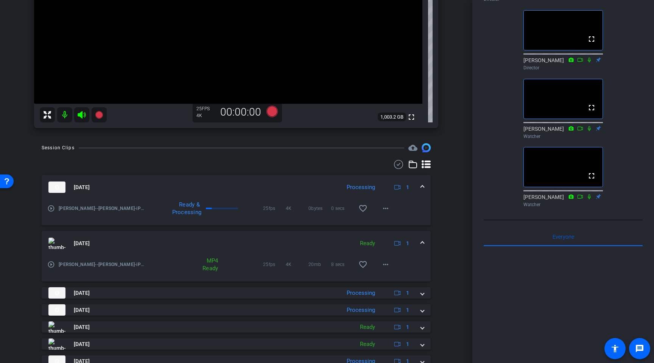
click at [423, 242] on span at bounding box center [422, 243] width 3 height 8
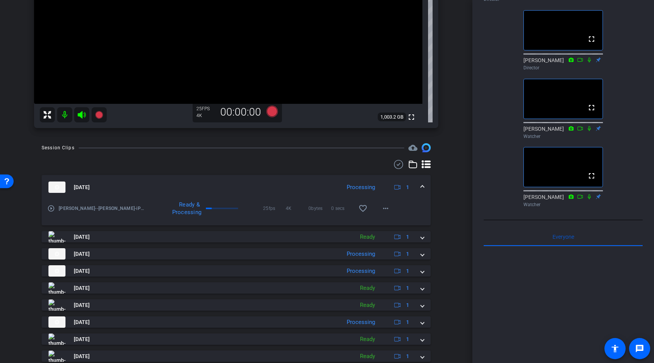
scroll to position [212, 0]
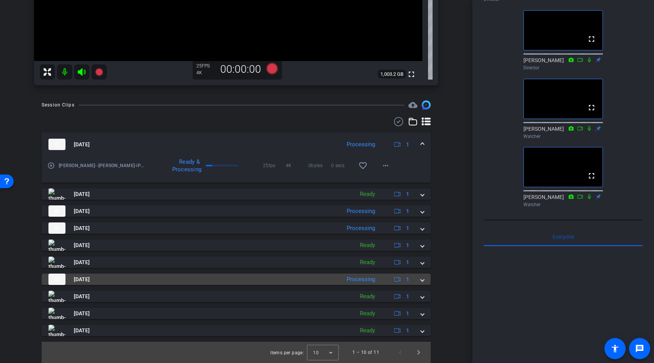
click at [424, 279] on span at bounding box center [422, 279] width 3 height 8
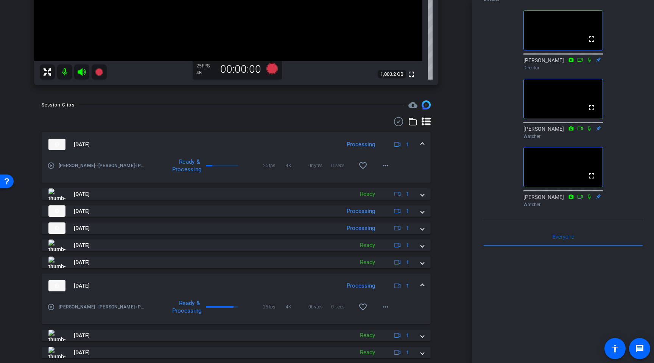
scroll to position [217, 0]
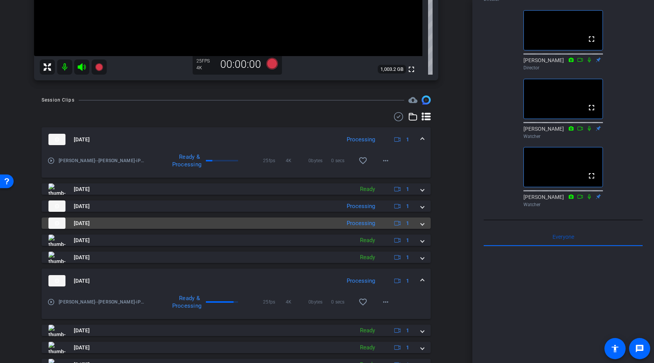
click at [425, 224] on mat-expansion-panel-header "Sep 22, 2025 Processing 1" at bounding box center [236, 222] width 389 height 11
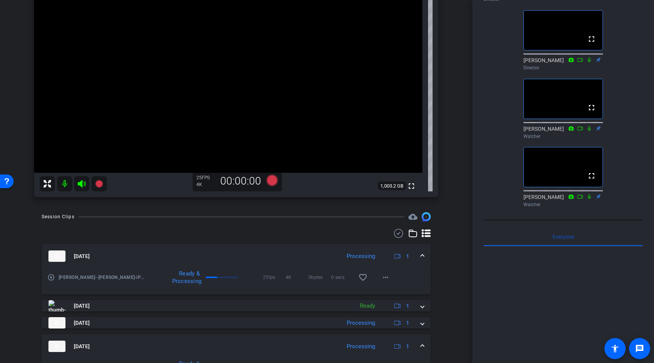
scroll to position [82, 0]
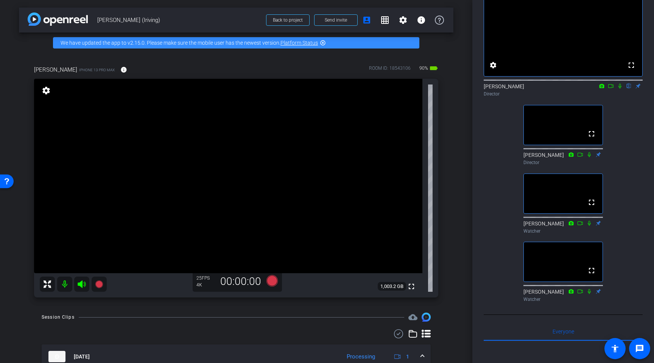
scroll to position [0, 0]
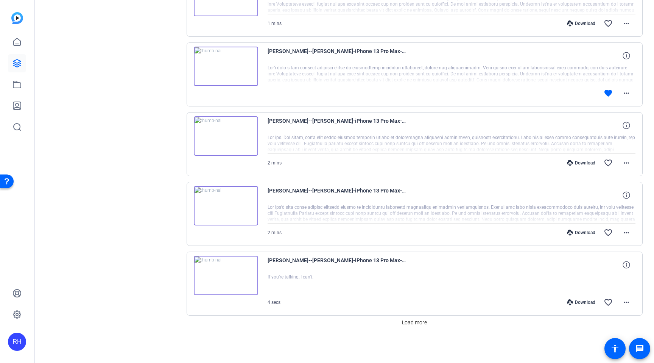
scroll to position [542, 0]
